Goal: Task Accomplishment & Management: Complete application form

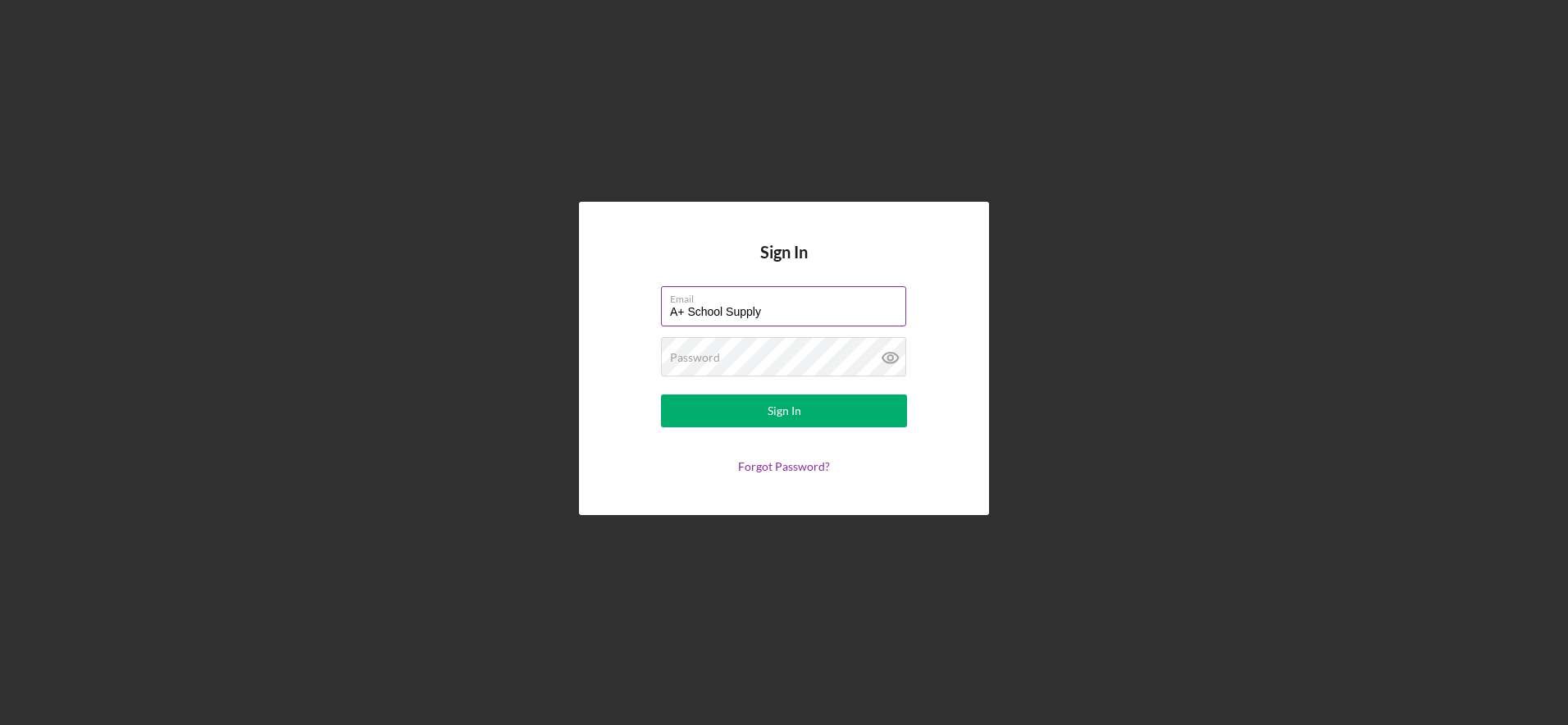
click at [793, 297] on label "Email" at bounding box center [788, 296] width 236 height 18
click at [793, 297] on input "A+ School Supply" at bounding box center [784, 306] width 245 height 39
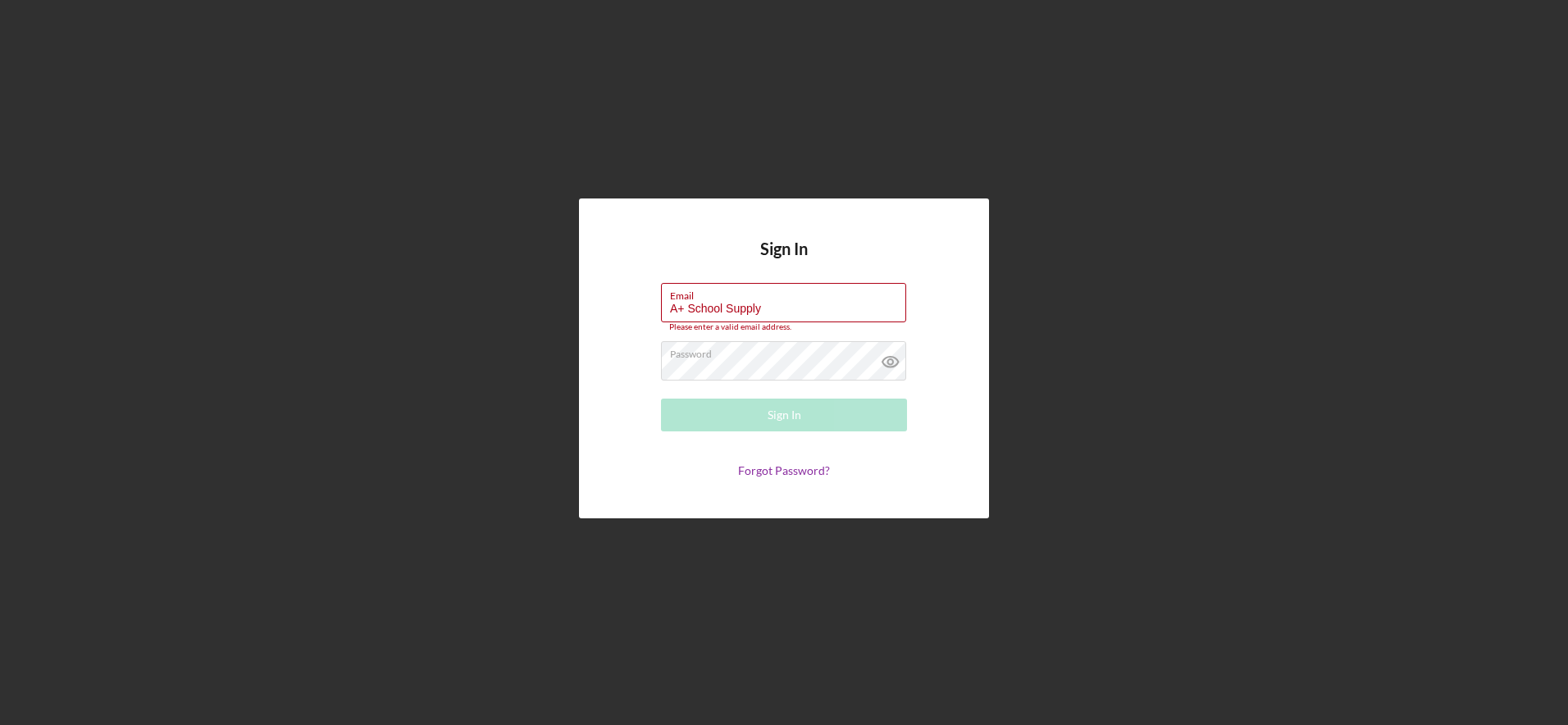
drag, startPoint x: 795, startPoint y: 310, endPoint x: 501, endPoint y: 306, distance: 294.0
click at [501, 306] on div "Sign In Email A+ School Supply Please enter a valid email address. Password Sig…" at bounding box center [784, 358] width 1552 height 717
type input "[EMAIL_ADDRESS][DOMAIN_NAME]"
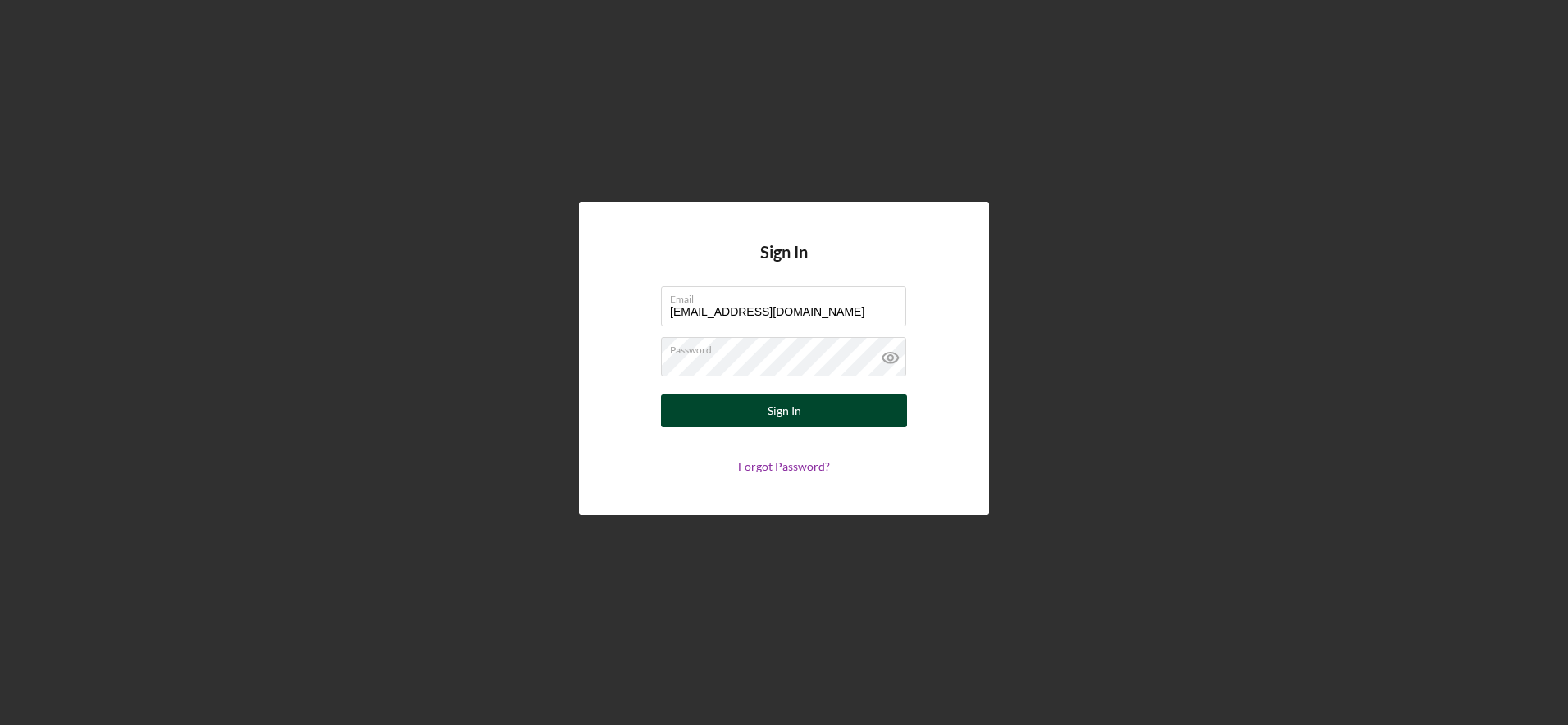
click at [820, 418] on button "Sign In" at bounding box center [784, 410] width 246 height 33
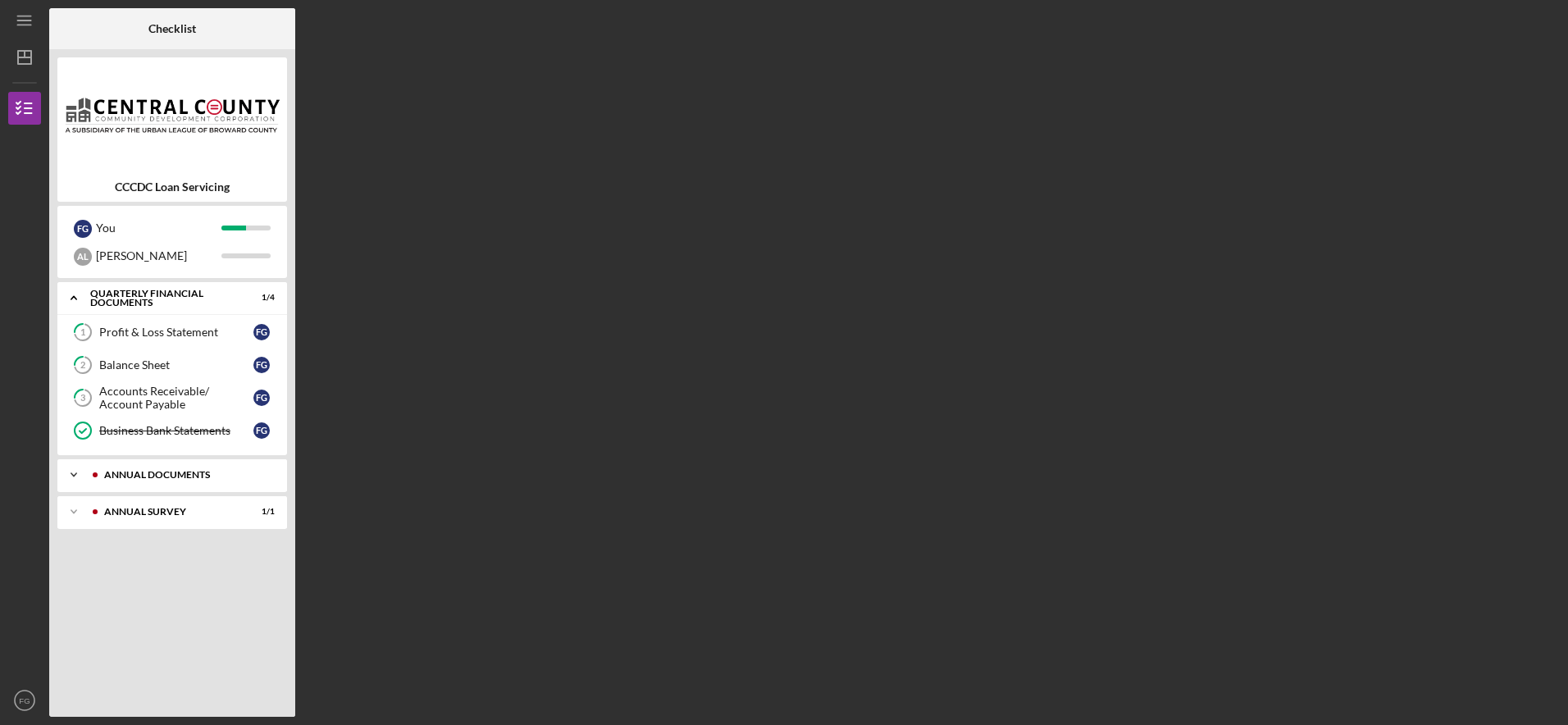
click at [76, 474] on polyline at bounding box center [73, 475] width 5 height 4
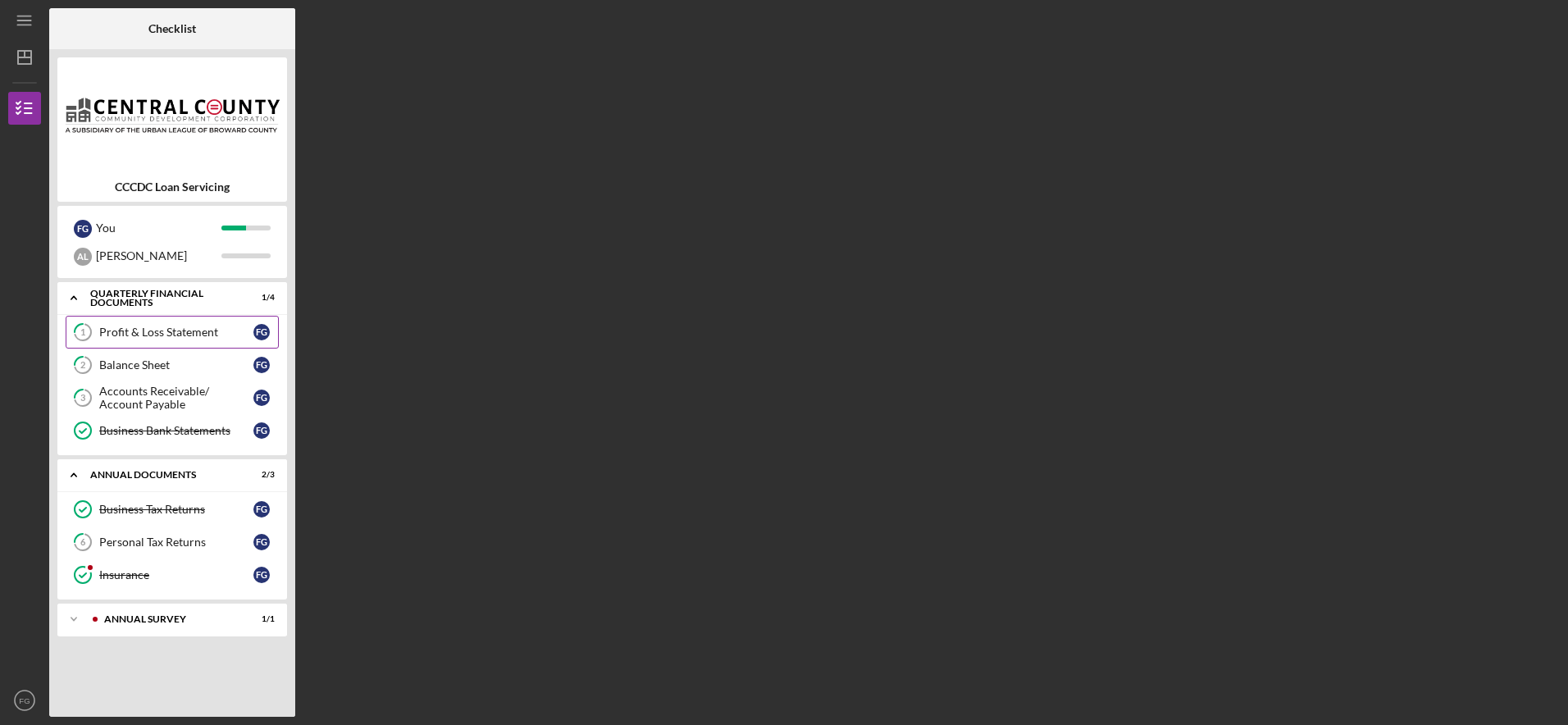
click at [190, 328] on div "Profit & Loss Statement" at bounding box center [177, 332] width 154 height 13
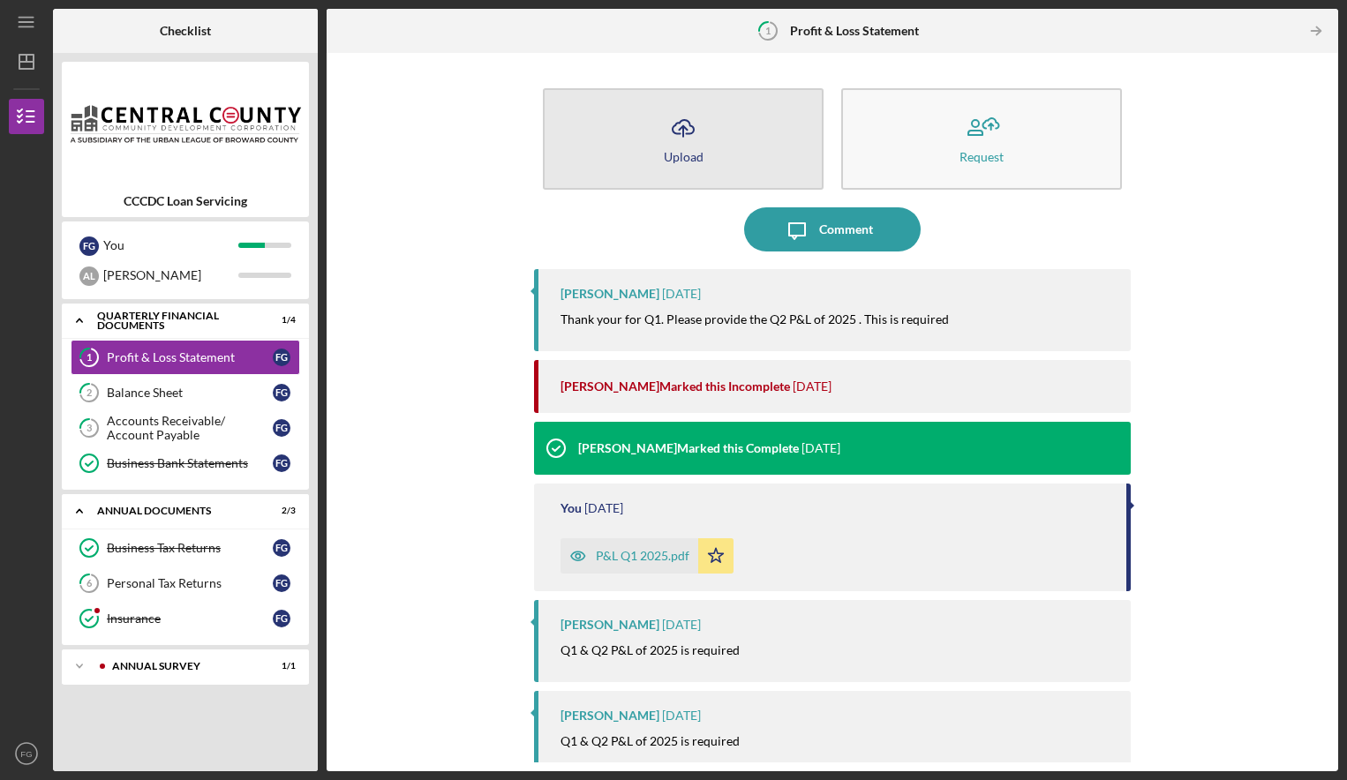
click at [762, 155] on button "Icon/Upload Upload" at bounding box center [683, 138] width 281 height 101
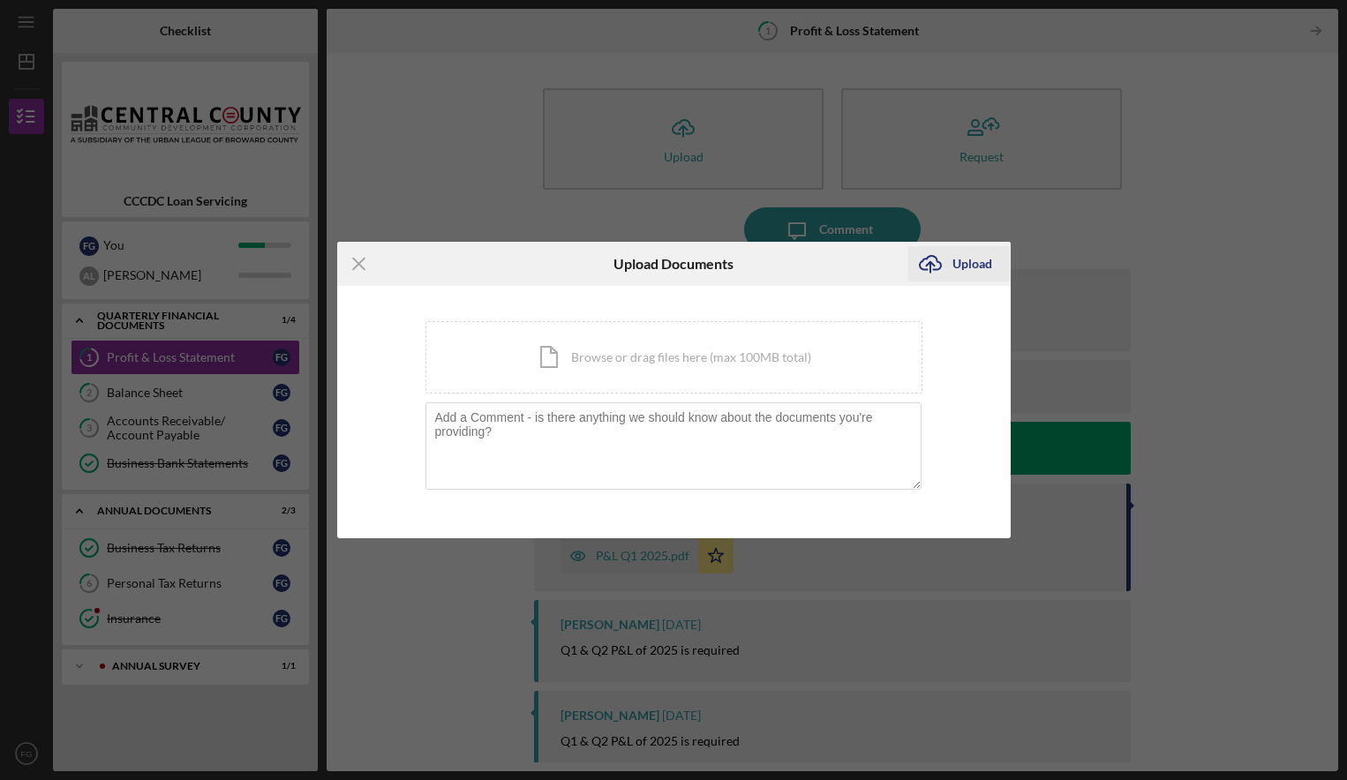
click at [970, 266] on div "Upload" at bounding box center [972, 263] width 40 height 35
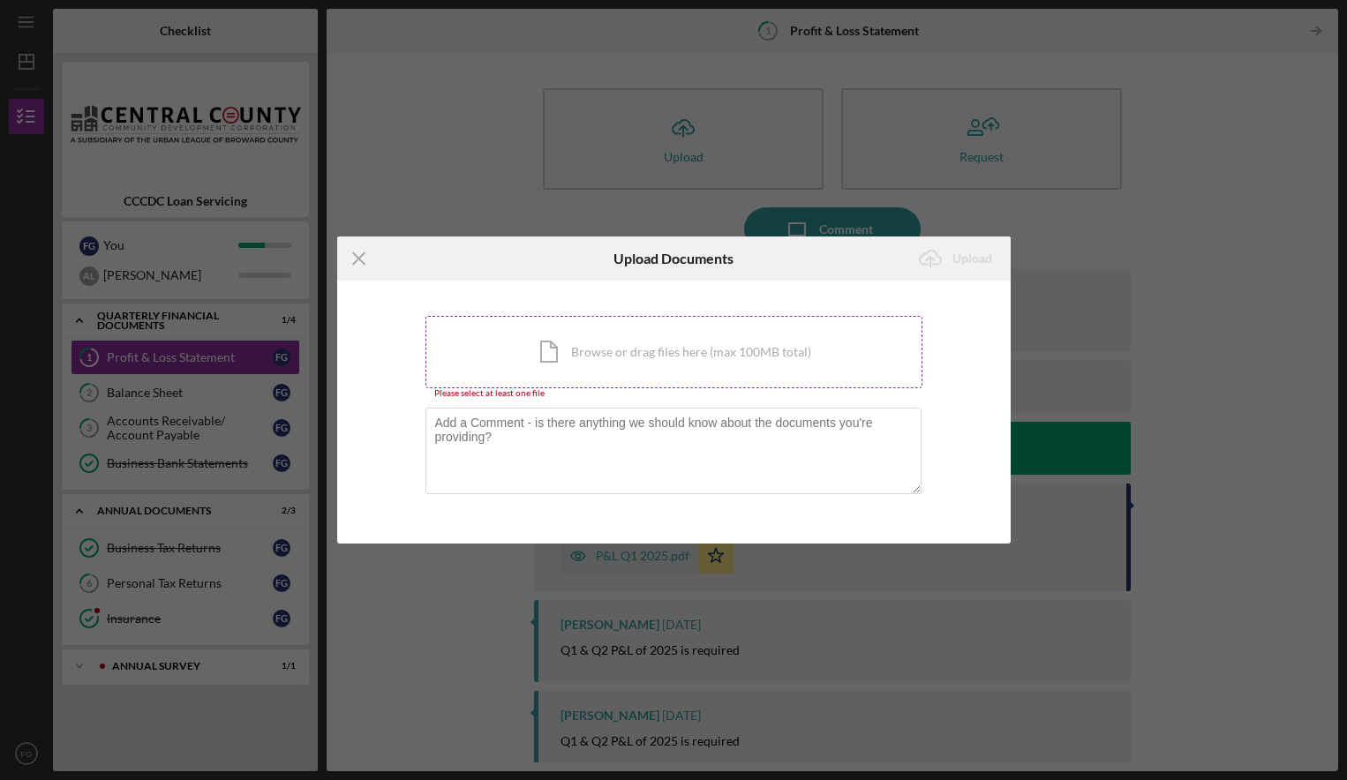
click at [675, 364] on div "Icon/Document Browse or drag files here (max 100MB total) Tap to choose files o…" at bounding box center [673, 352] width 497 height 72
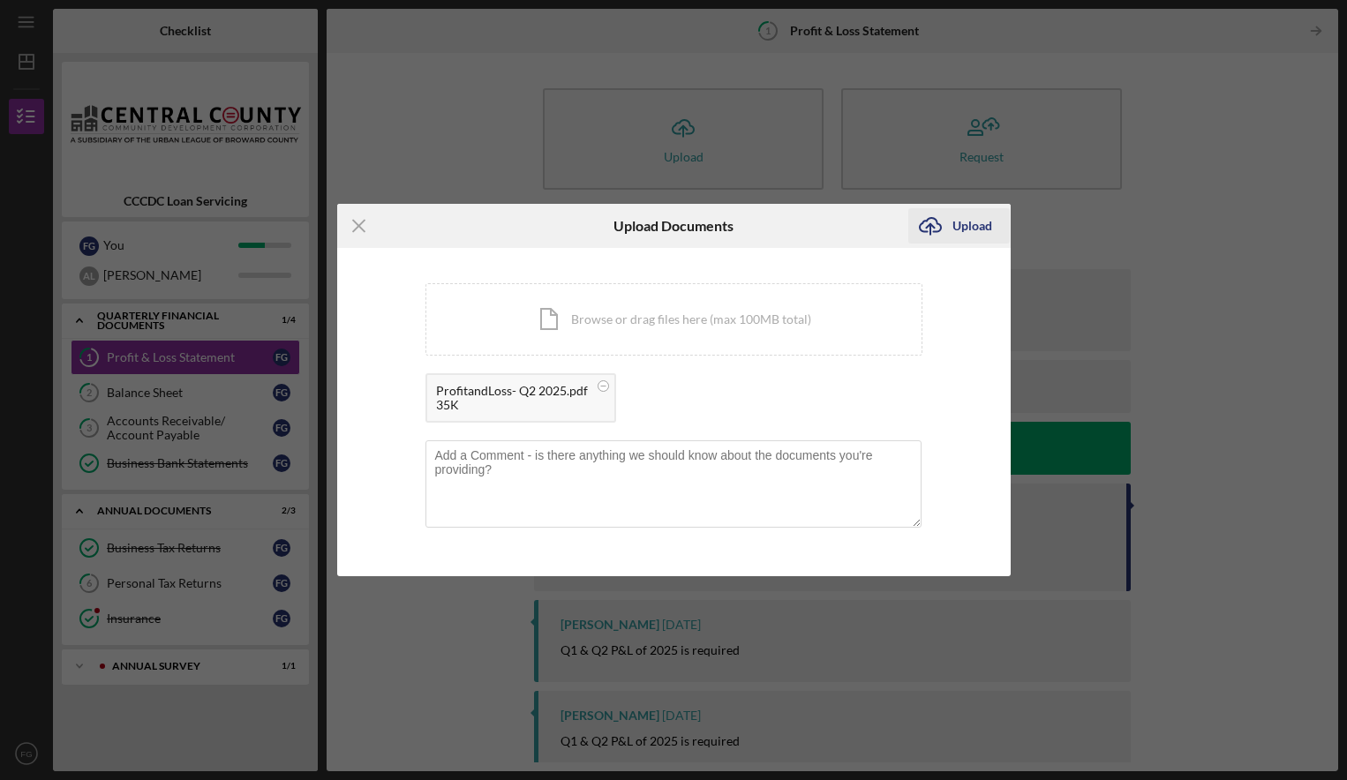
click at [994, 222] on button "Icon/Upload Upload" at bounding box center [958, 225] width 101 height 35
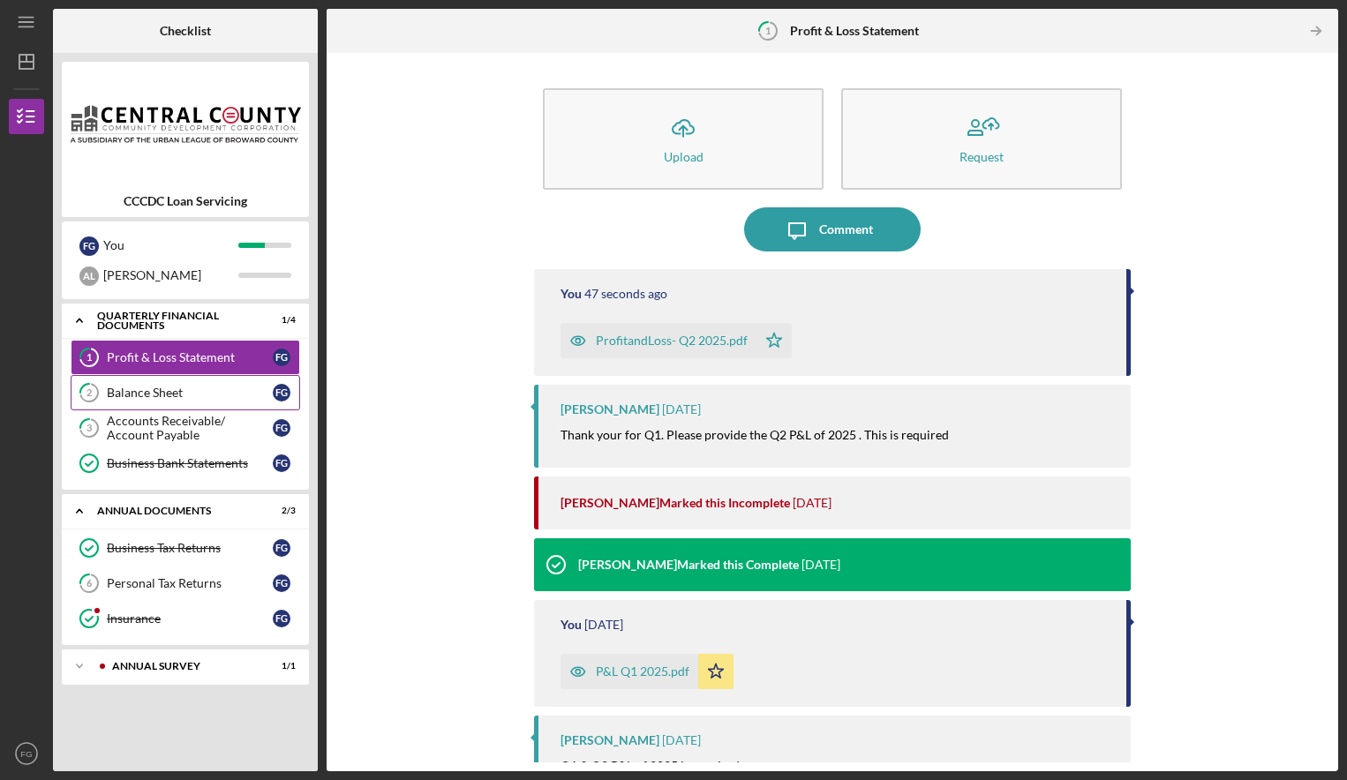
click at [153, 394] on div "Balance Sheet" at bounding box center [190, 393] width 166 height 14
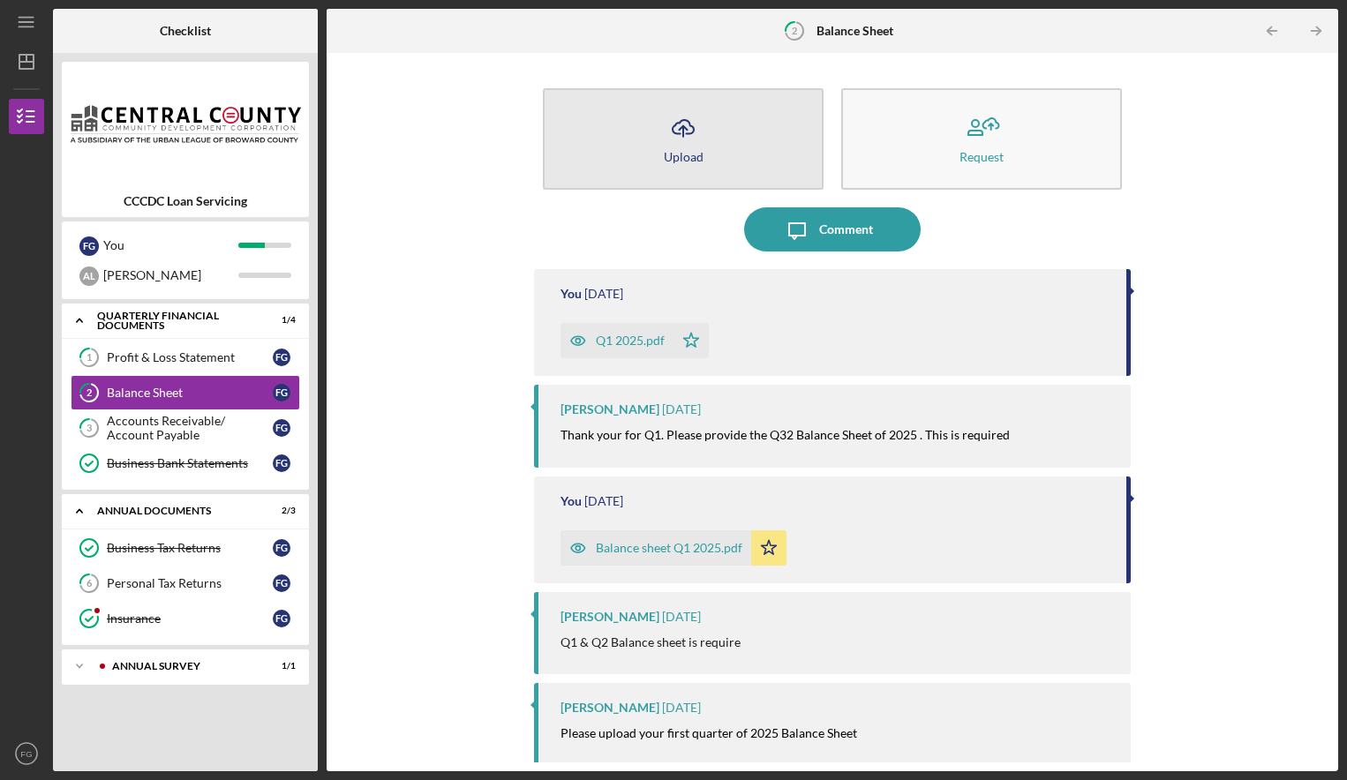
click at [717, 139] on button "Icon/Upload Upload" at bounding box center [683, 138] width 281 height 101
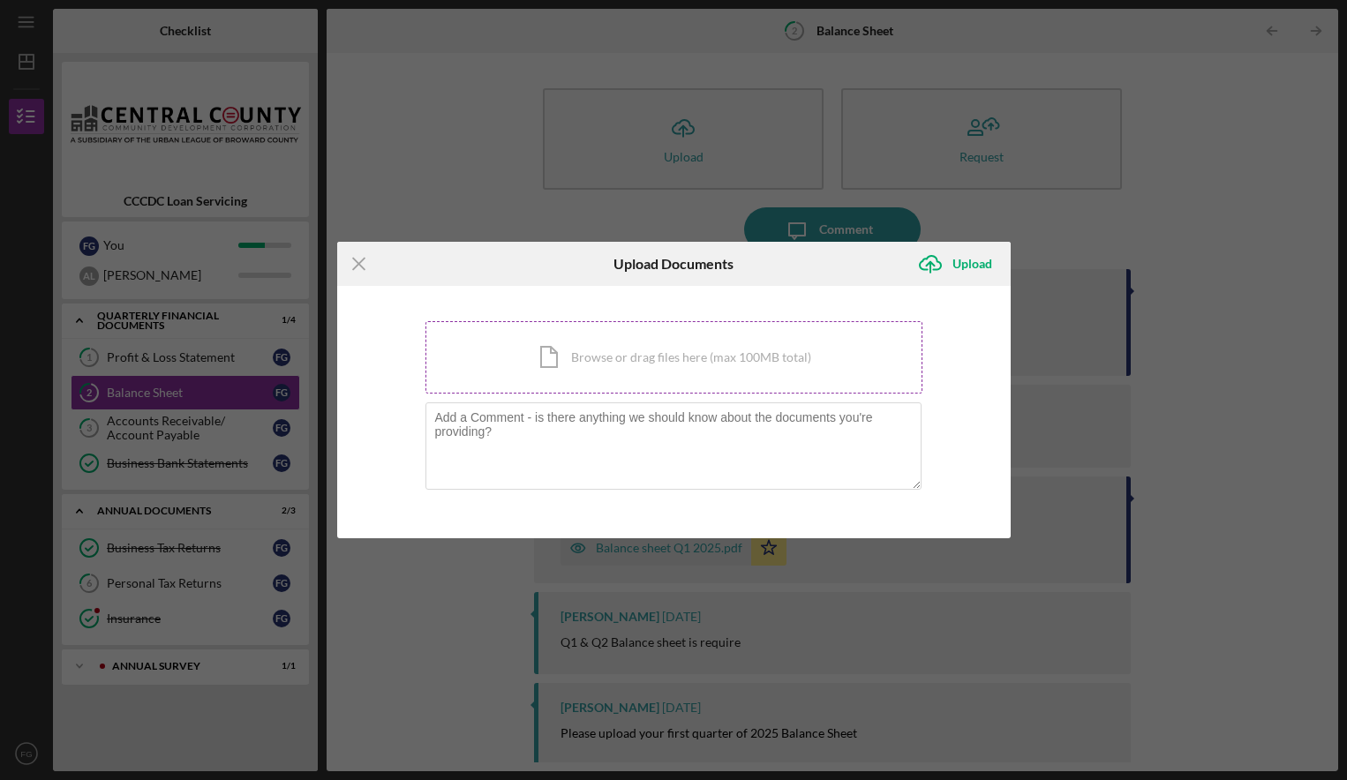
click at [761, 341] on div "Icon/Document Browse or drag files here (max 100MB total) Tap to choose files o…" at bounding box center [673, 357] width 497 height 72
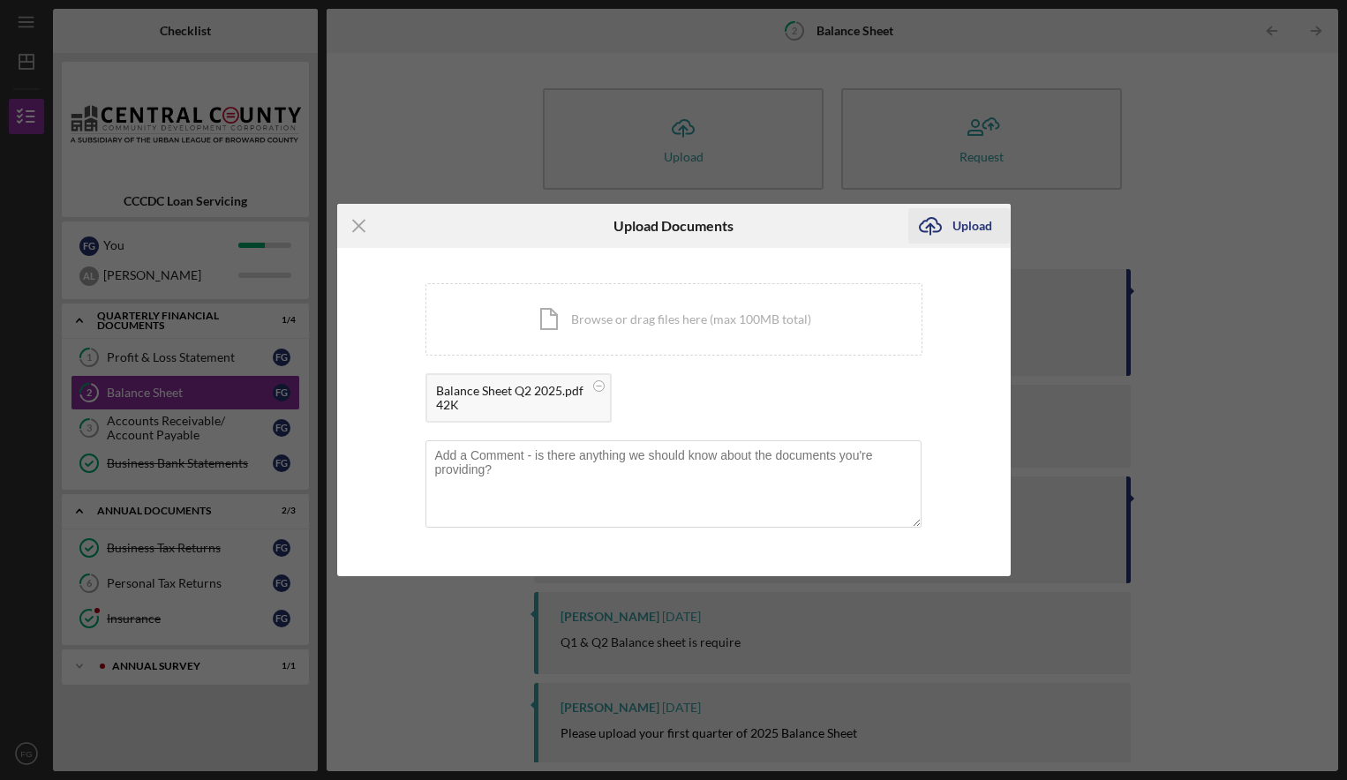
click at [979, 231] on div "Upload" at bounding box center [972, 225] width 40 height 35
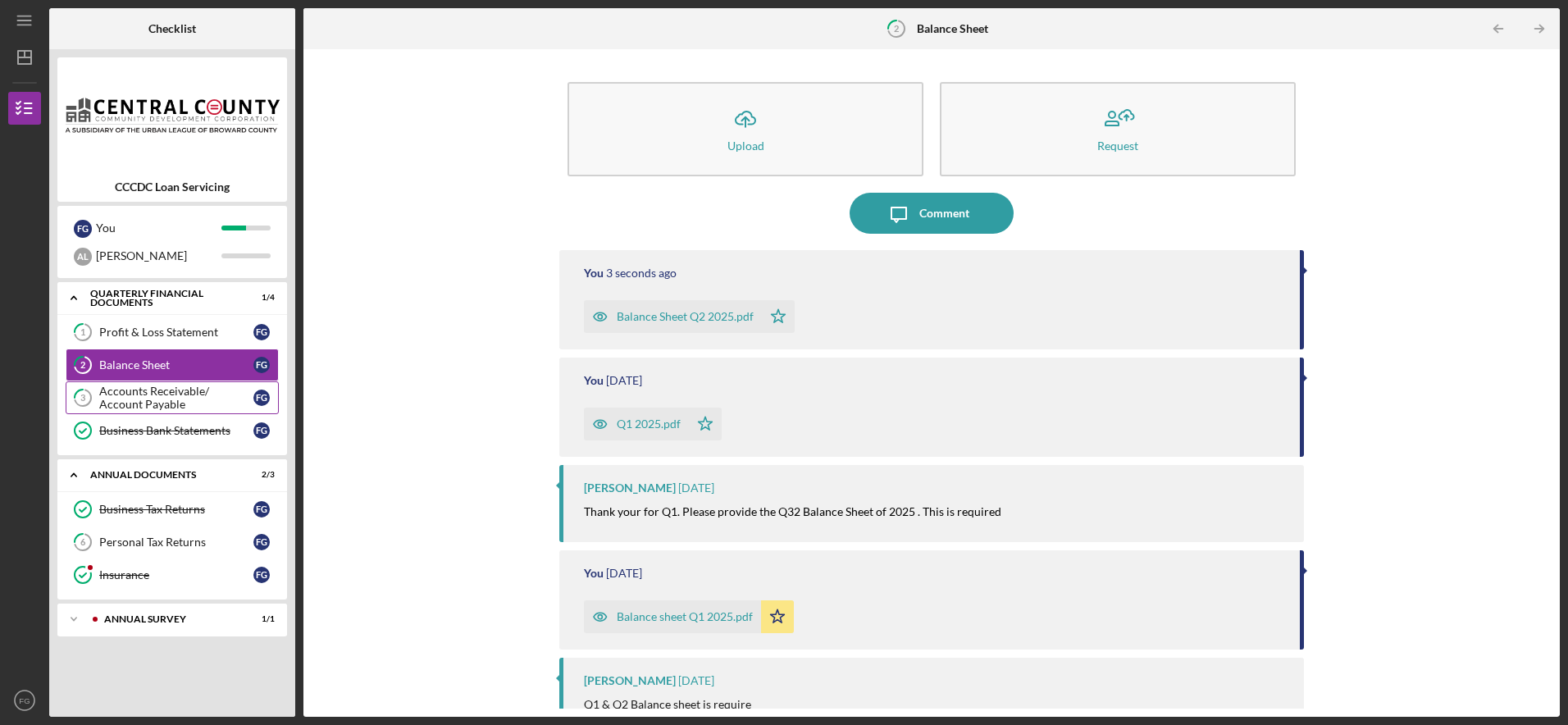
click at [177, 394] on div "Accounts Receivable/ Account Payable" at bounding box center [177, 398] width 154 height 26
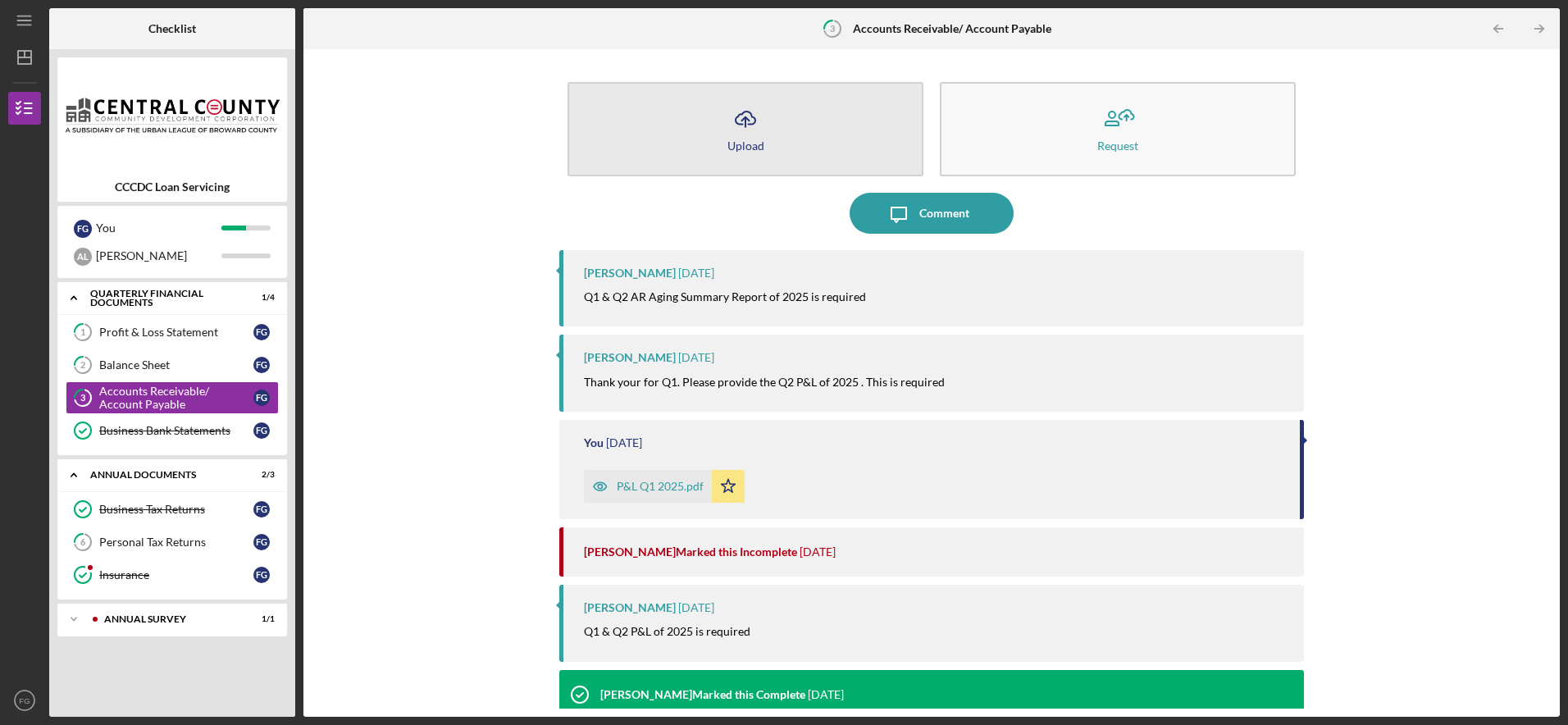
click at [758, 131] on icon "Icon/Upload" at bounding box center [745, 119] width 41 height 41
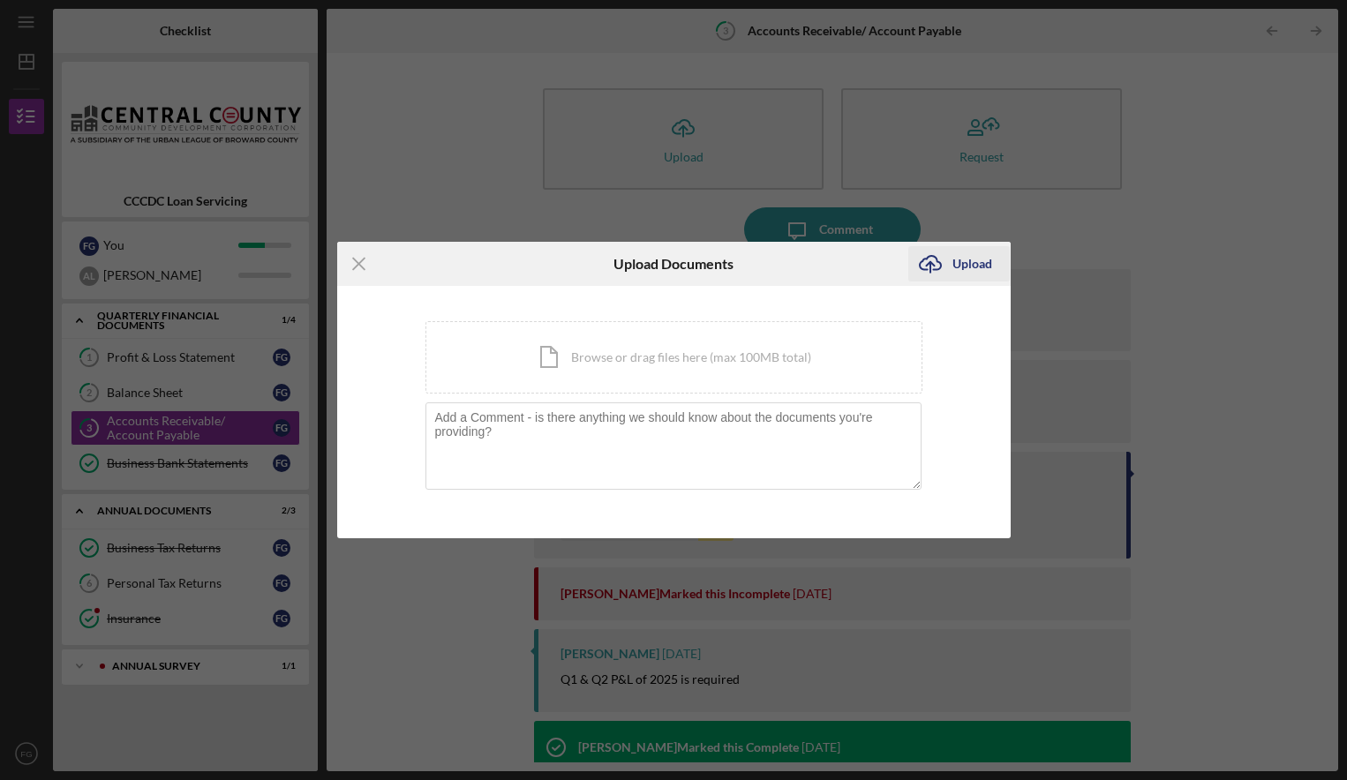
click at [987, 264] on div "Upload" at bounding box center [972, 263] width 40 height 35
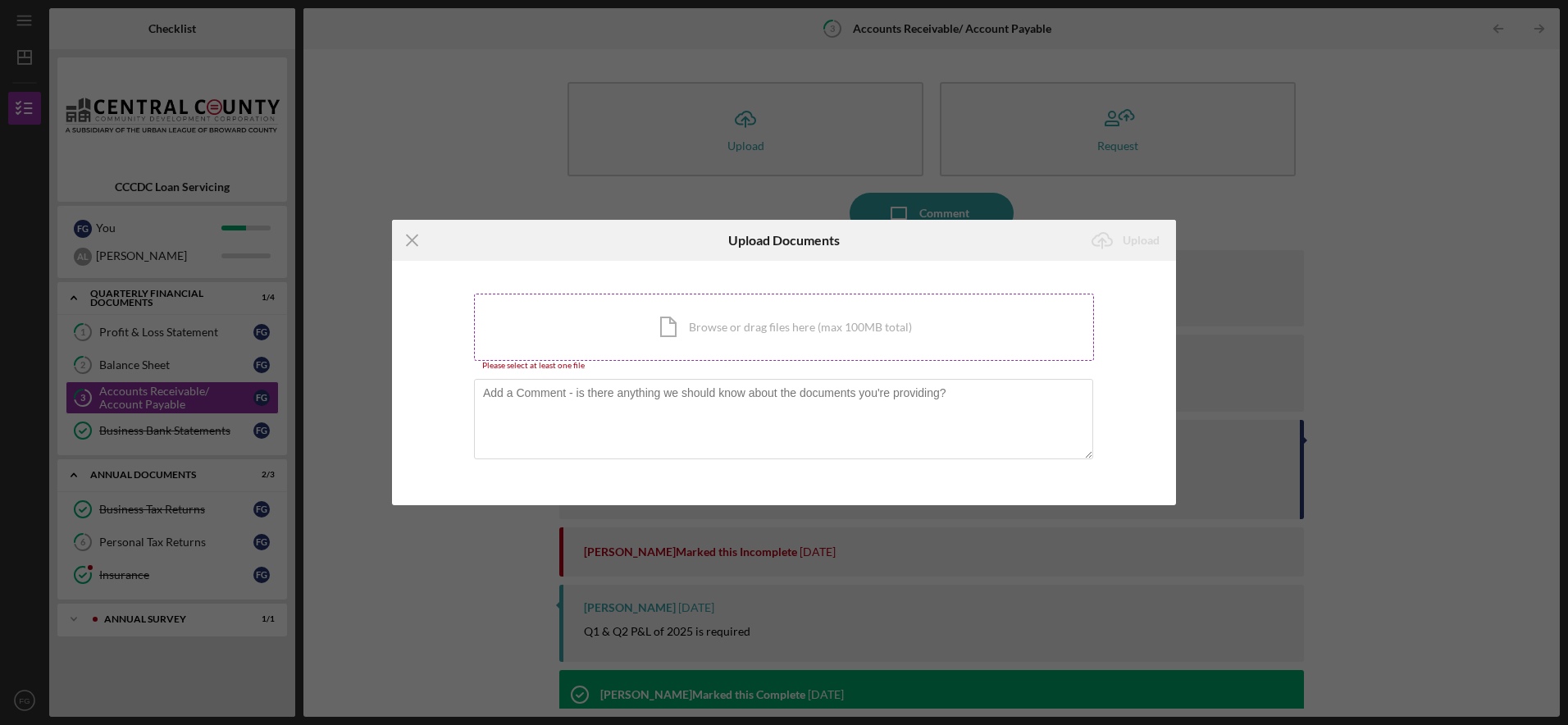
click at [713, 324] on div "Icon/Document Browse or drag files here (max 100MB total) Tap to choose files o…" at bounding box center [784, 327] width 620 height 67
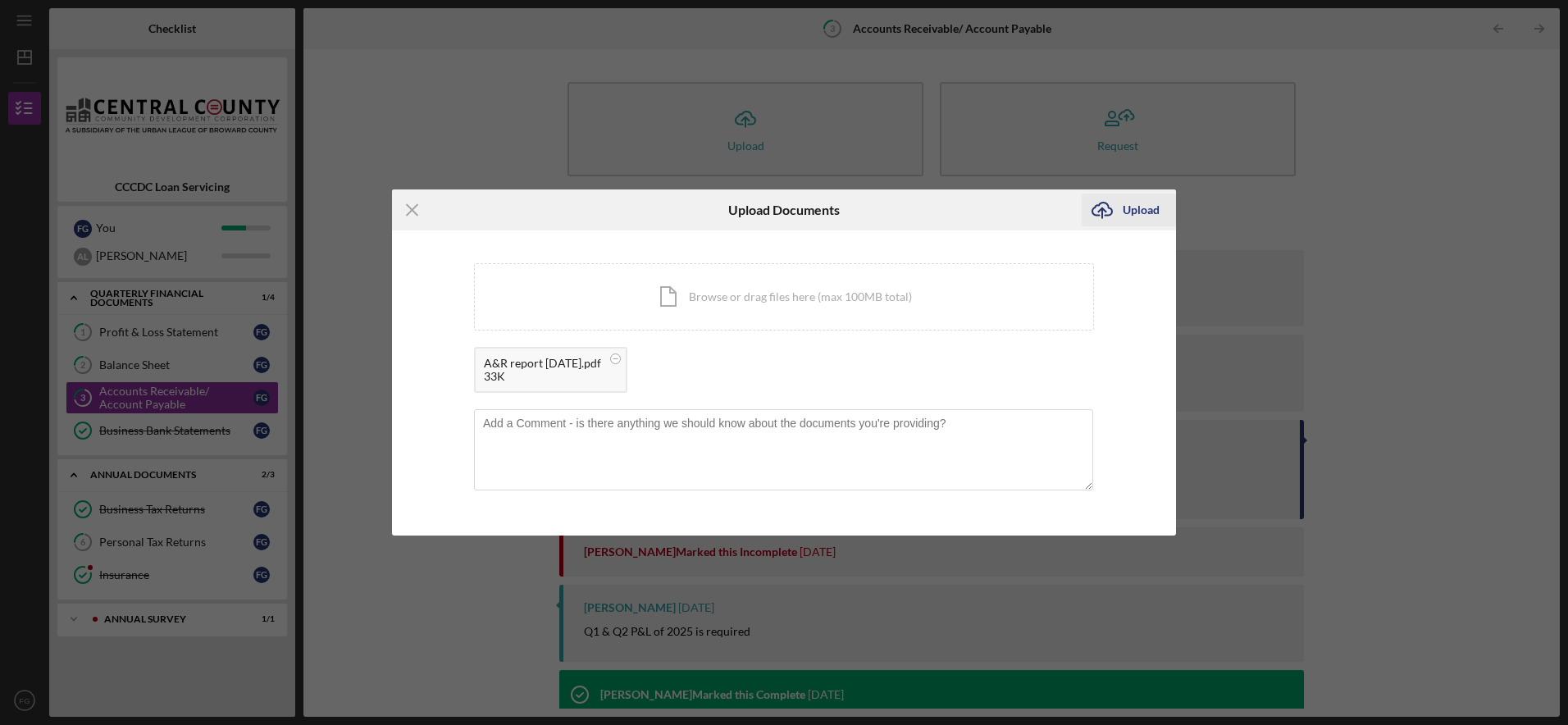
click at [1144, 207] on div "Upload" at bounding box center [1141, 209] width 37 height 33
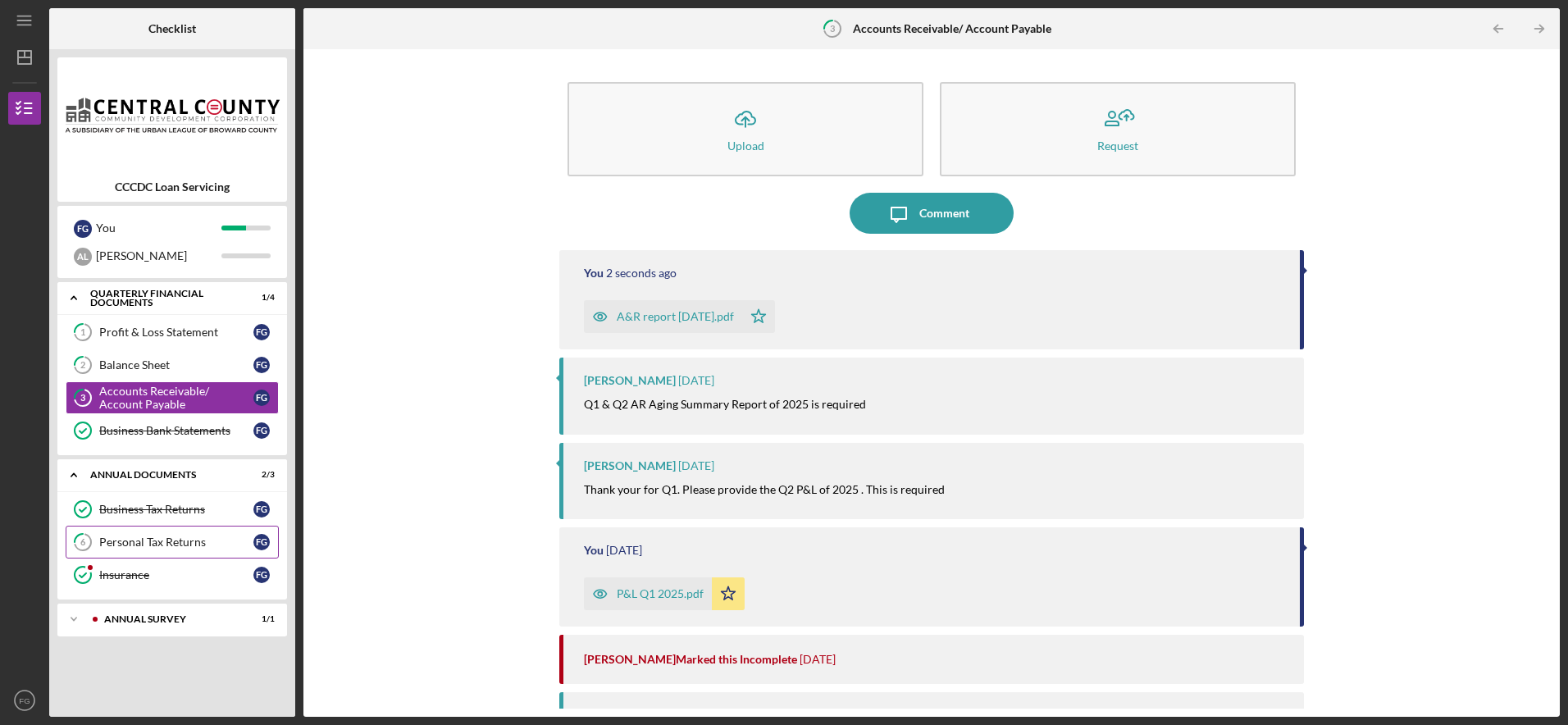
click at [178, 540] on div "Personal Tax Returns" at bounding box center [177, 542] width 154 height 13
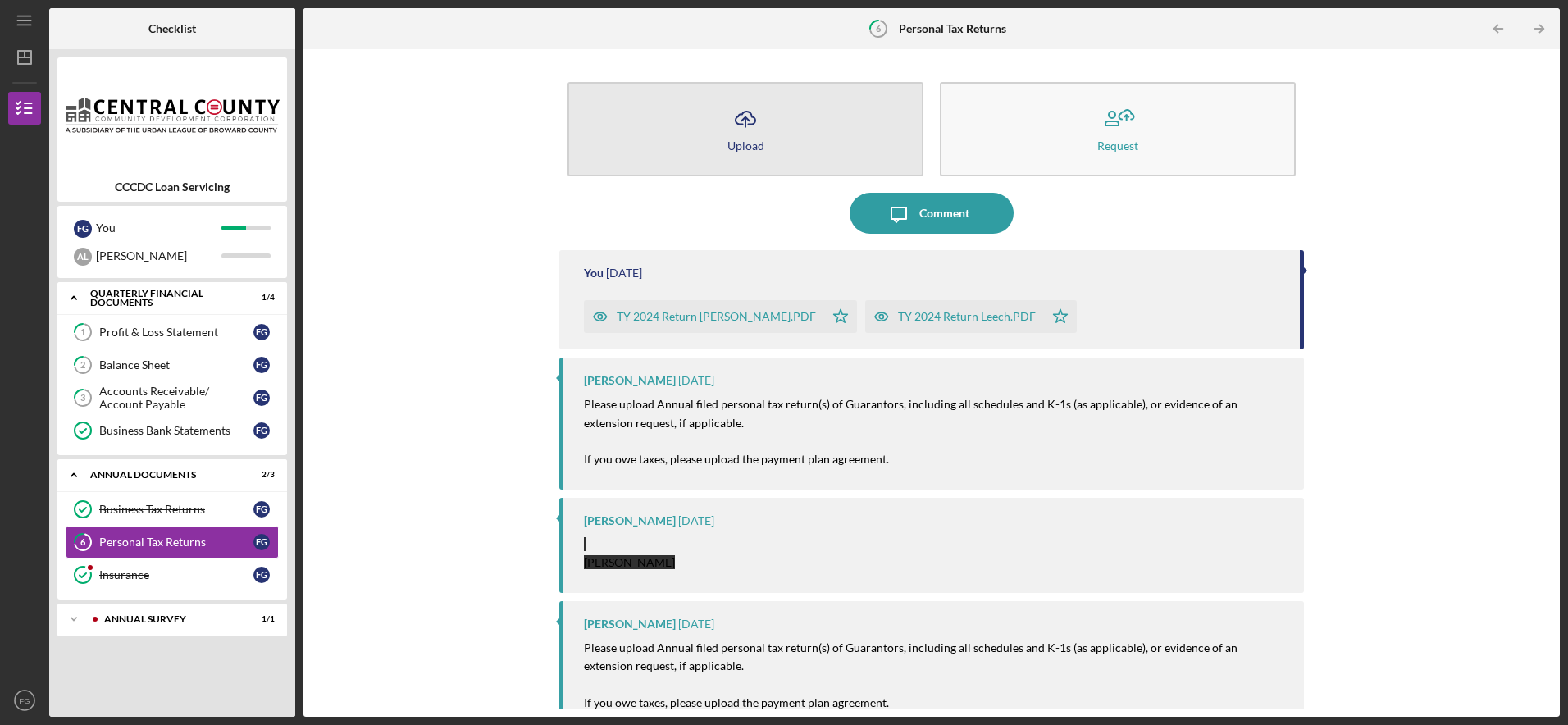
click at [764, 127] on button "Icon/Upload Upload" at bounding box center [745, 128] width 356 height 94
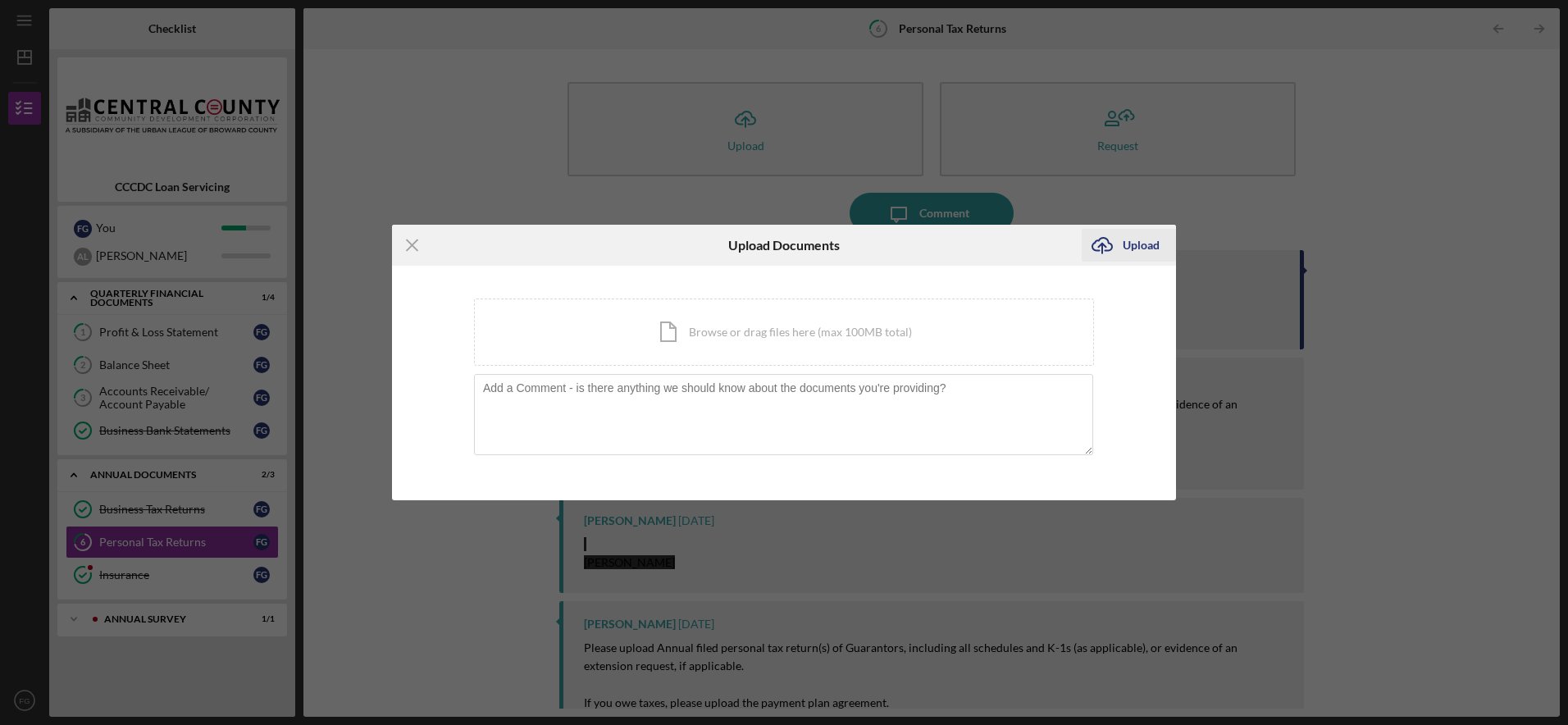
click at [1152, 243] on div "Upload" at bounding box center [1141, 244] width 37 height 33
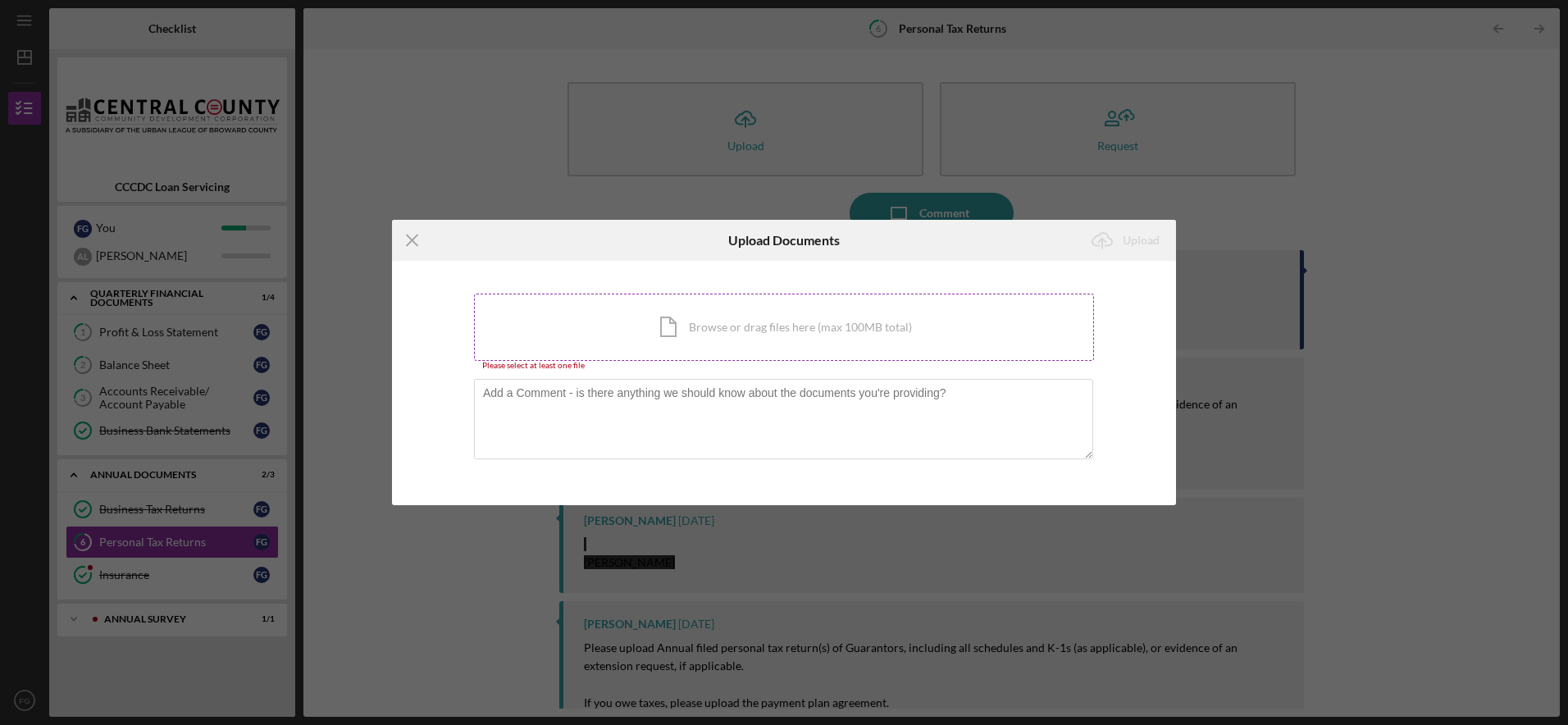
click at [784, 345] on div "Icon/Document Browse or drag files here (max 100MB total) Tap to choose files o…" at bounding box center [784, 327] width 620 height 67
click at [406, 245] on icon "Icon/Menu Close" at bounding box center [413, 240] width 41 height 41
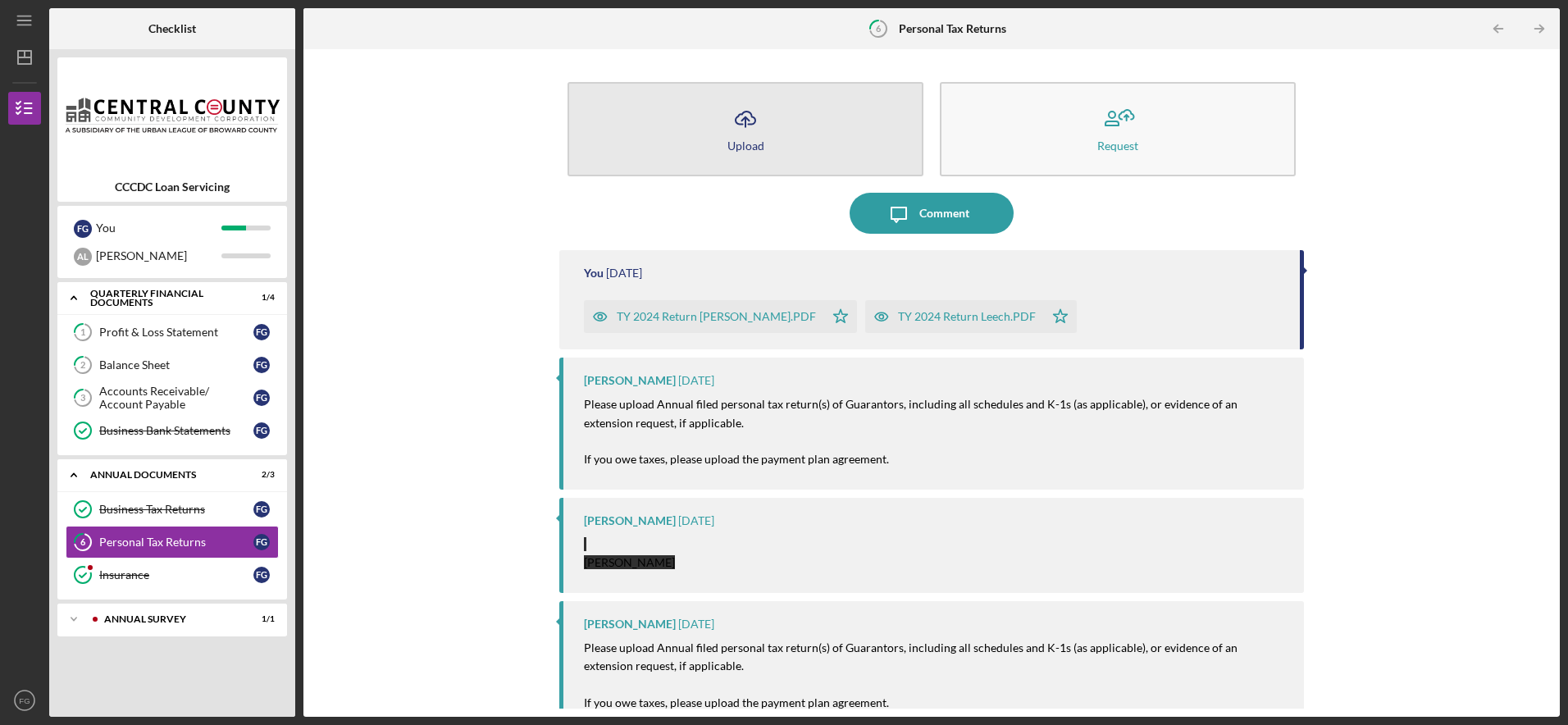
click at [771, 146] on button "Icon/Upload Upload" at bounding box center [745, 128] width 356 height 94
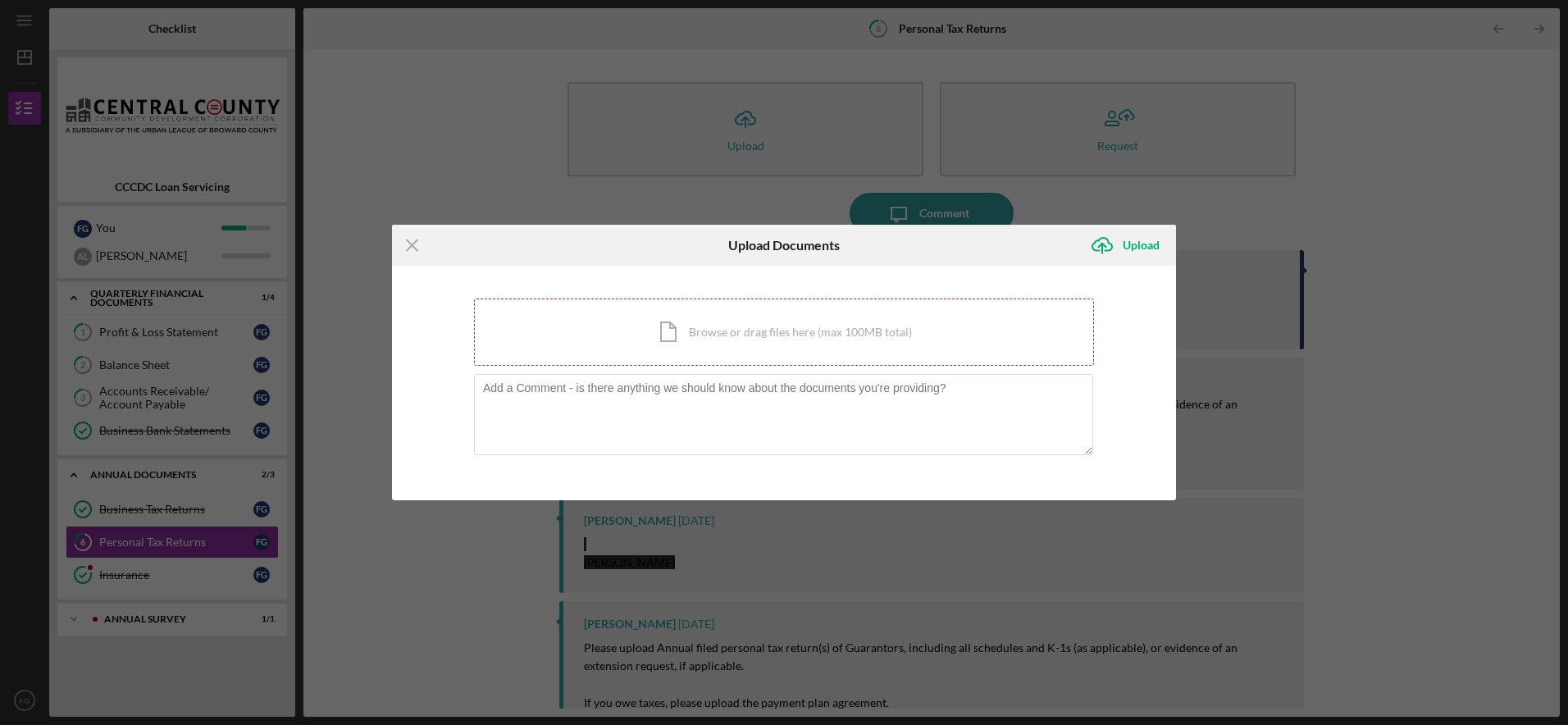
click at [784, 350] on div "Icon/Document Browse or drag files here (max 100MB total) Tap to choose files o…" at bounding box center [784, 332] width 620 height 67
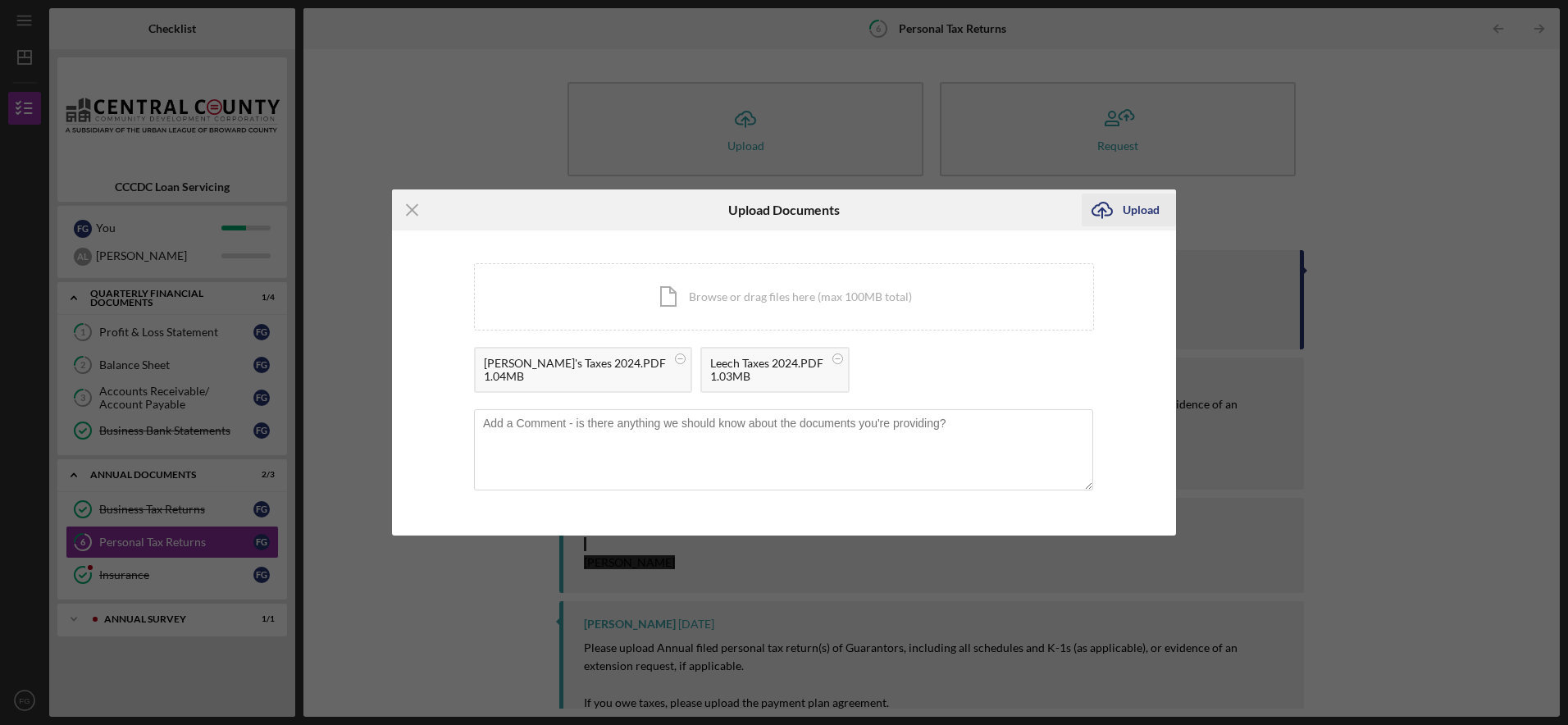
click at [1134, 205] on div "Upload" at bounding box center [1141, 209] width 37 height 33
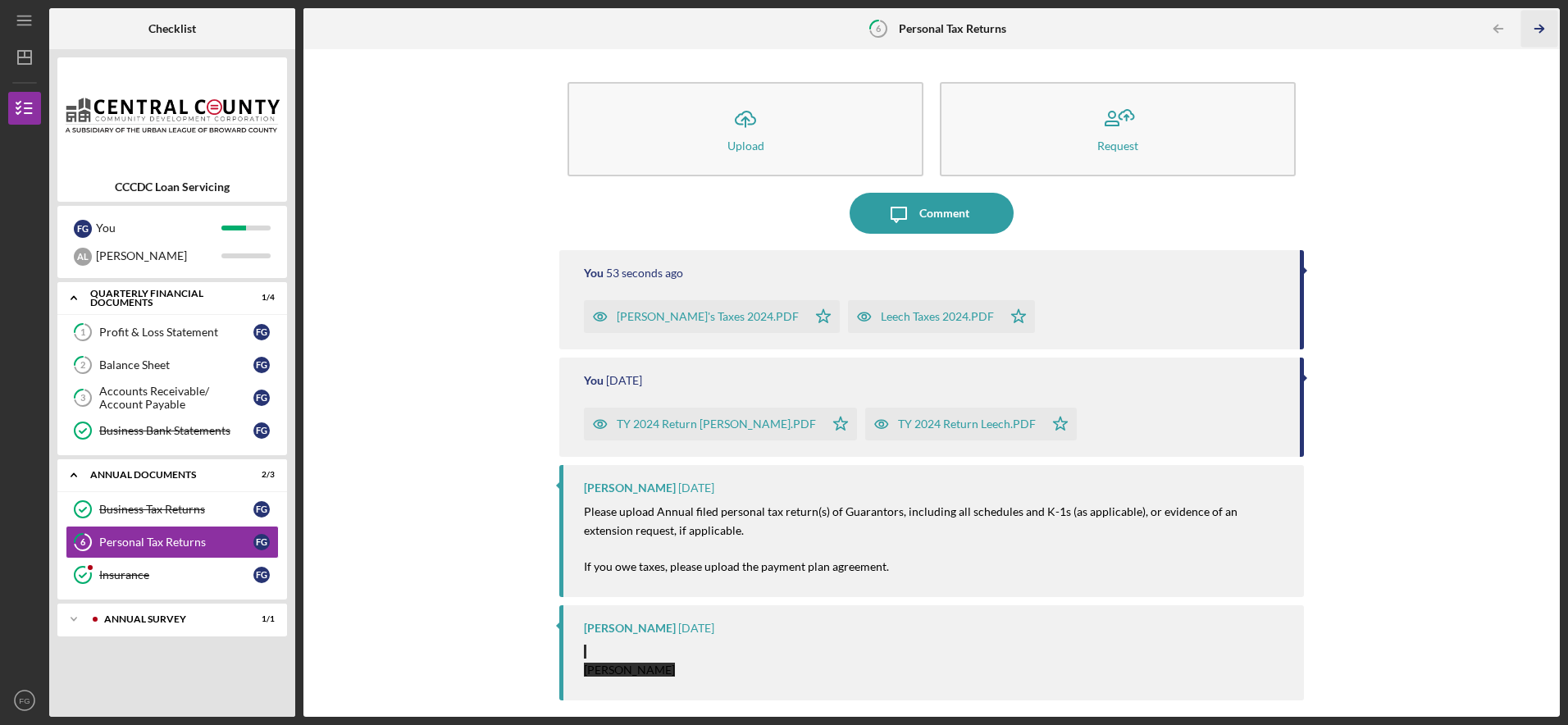
click at [1552, 28] on icon "Icon/Table Pagination Arrow" at bounding box center [1540, 29] width 37 height 37
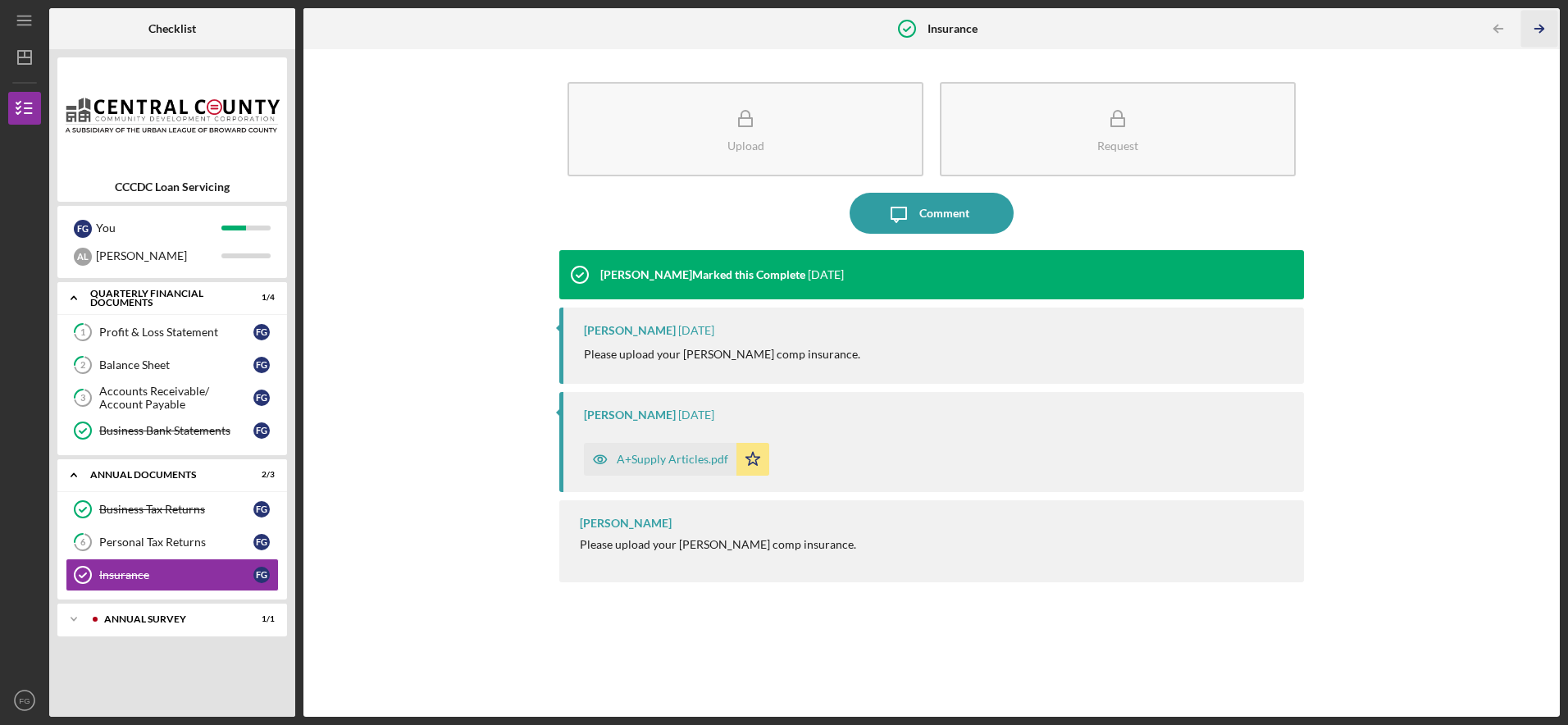
click at [1548, 27] on icon "Icon/Table Pagination Arrow" at bounding box center [1540, 29] width 37 height 37
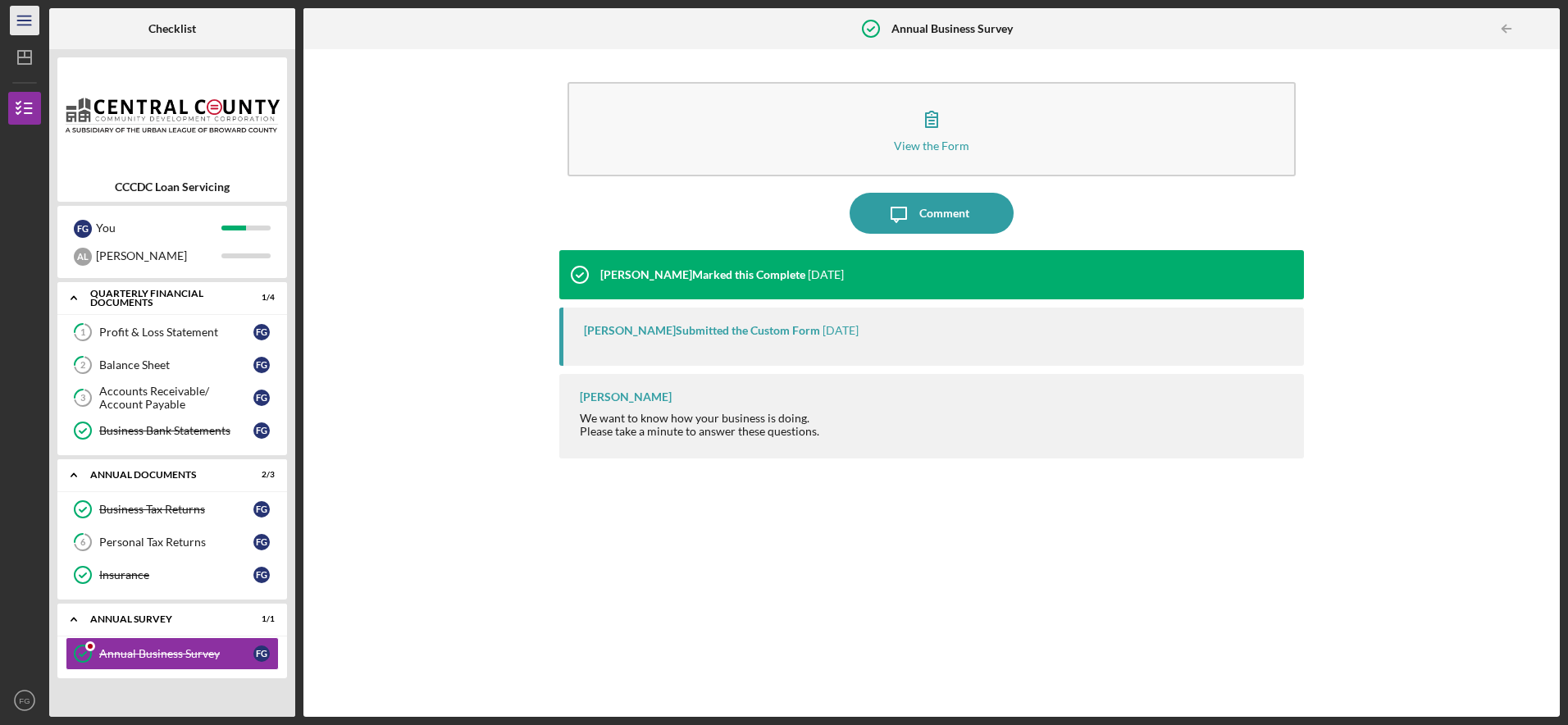
click at [22, 26] on icon "Icon/Menu" at bounding box center [25, 21] width 37 height 37
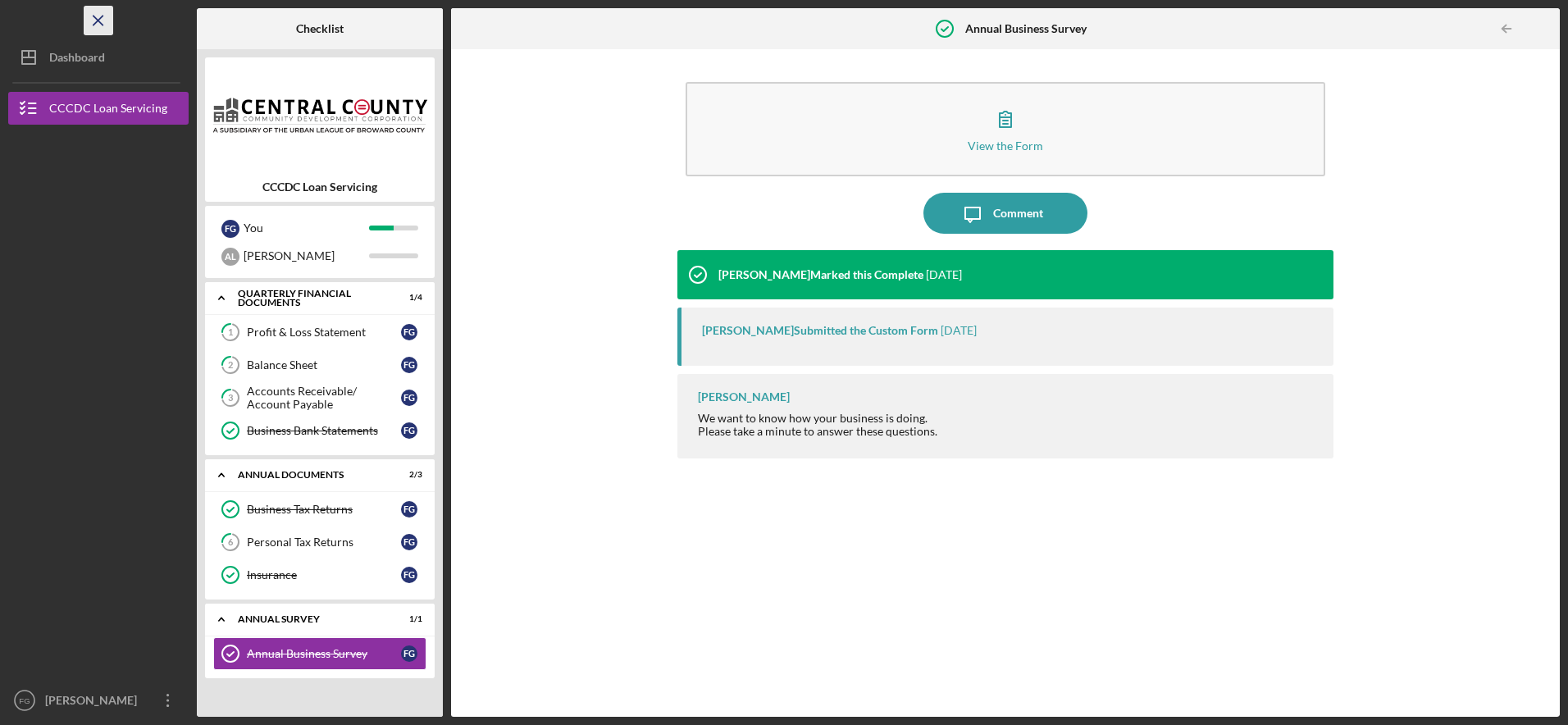
click at [100, 11] on icon "Icon/Menu Close" at bounding box center [99, 21] width 37 height 37
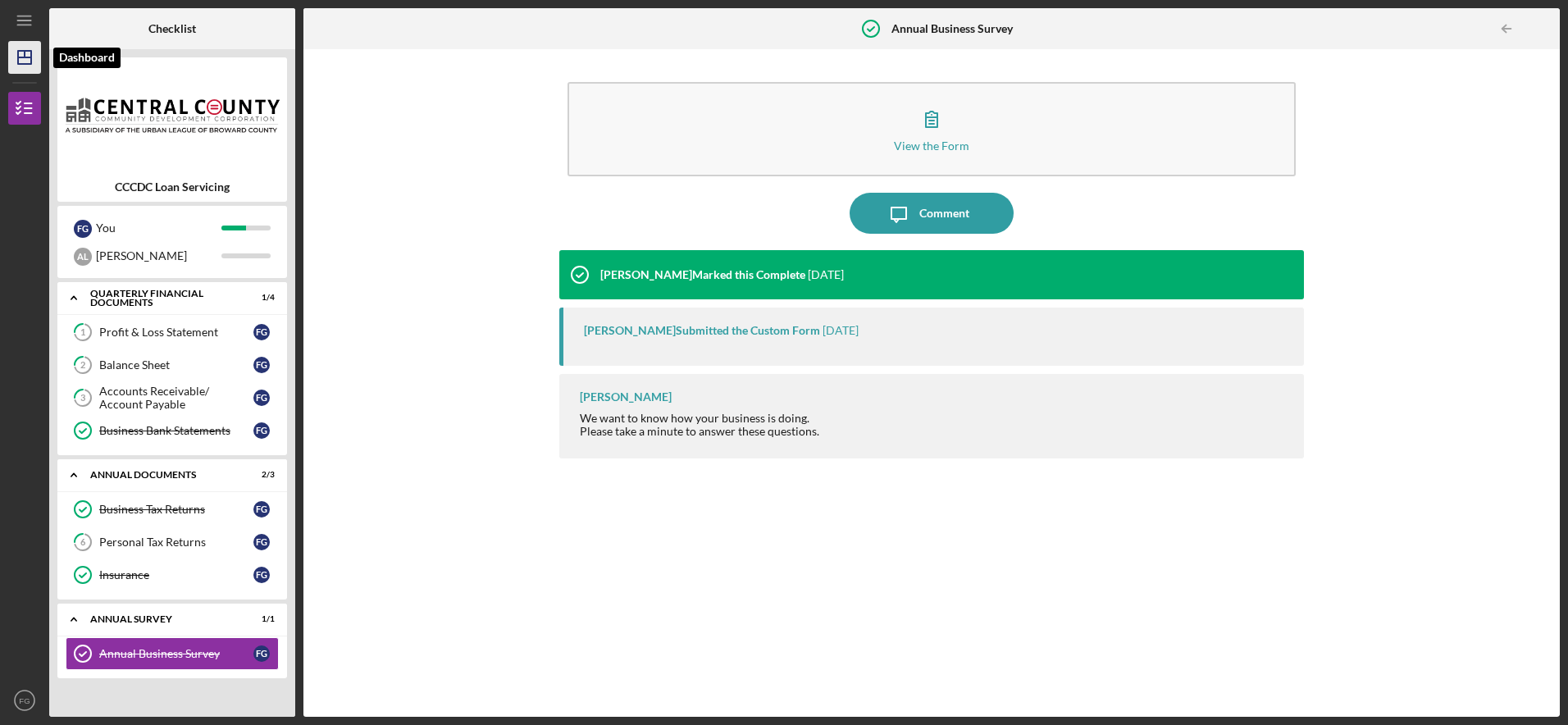
click at [15, 72] on icon "Icon/Dashboard" at bounding box center [24, 58] width 41 height 41
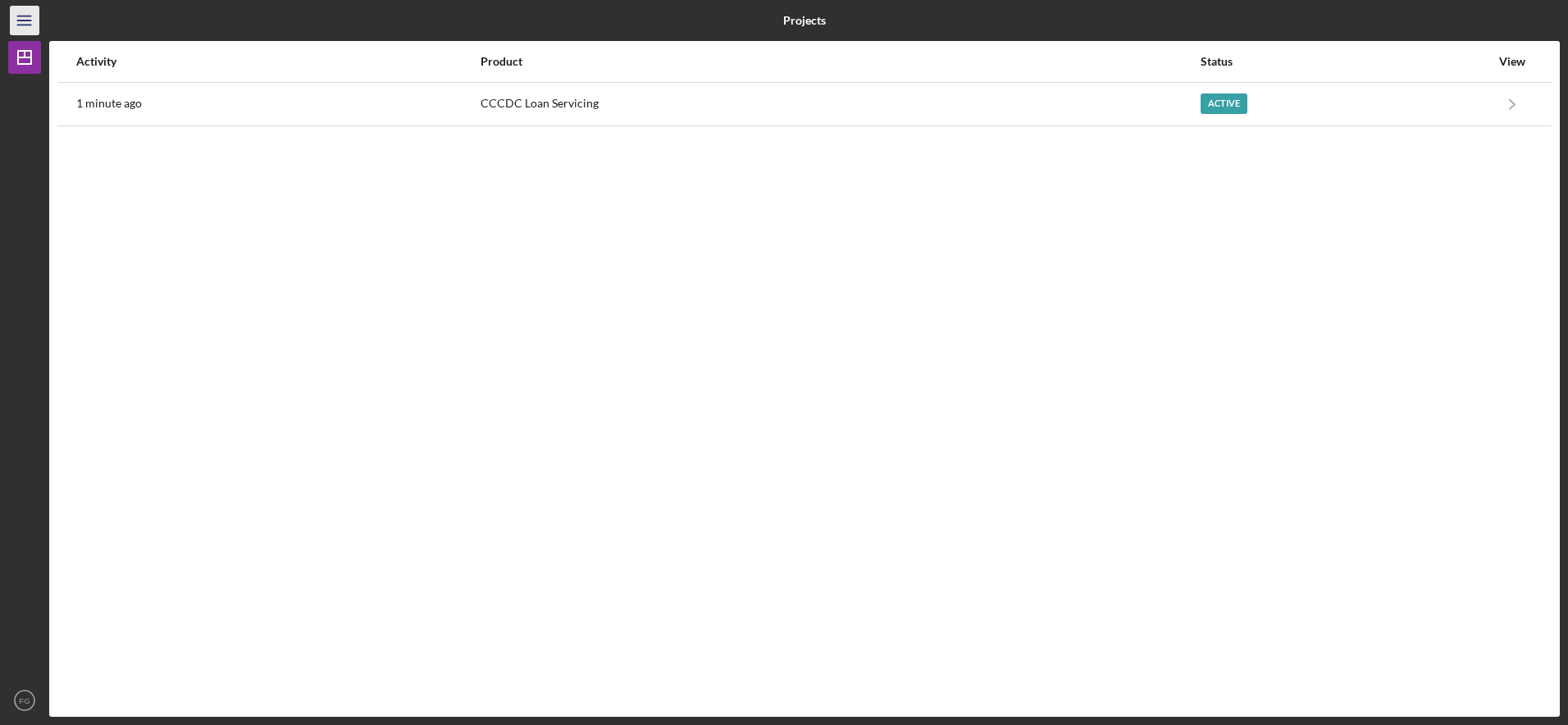
click at [24, 17] on line "button" at bounding box center [24, 17] width 13 height 0
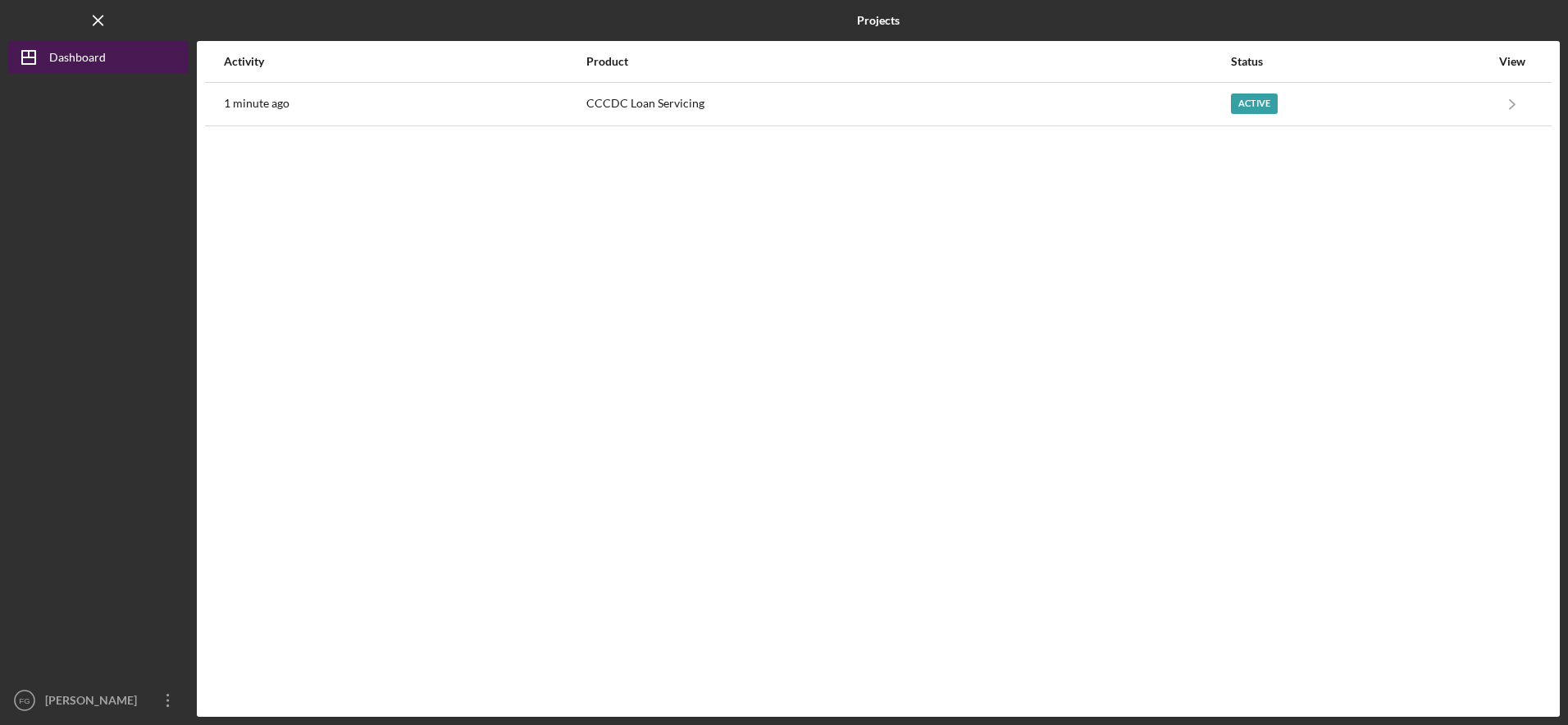
click at [33, 59] on icon "Icon/Dashboard" at bounding box center [29, 58] width 41 height 41
click at [105, 19] on icon "Icon/Menu Close" at bounding box center [99, 21] width 37 height 37
